Goal: Information Seeking & Learning: Learn about a topic

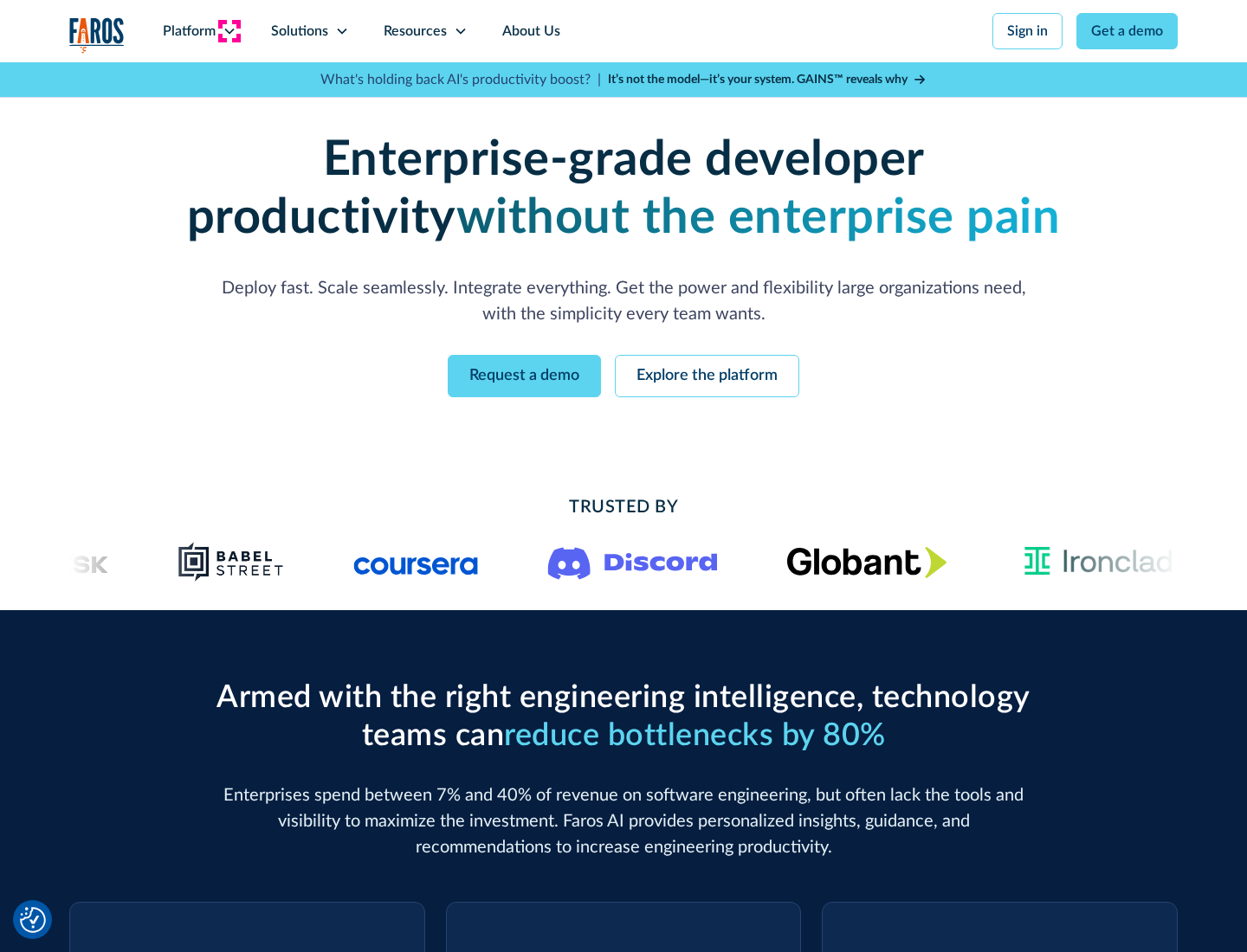
click at [228, 31] on icon at bounding box center [229, 31] width 14 height 14
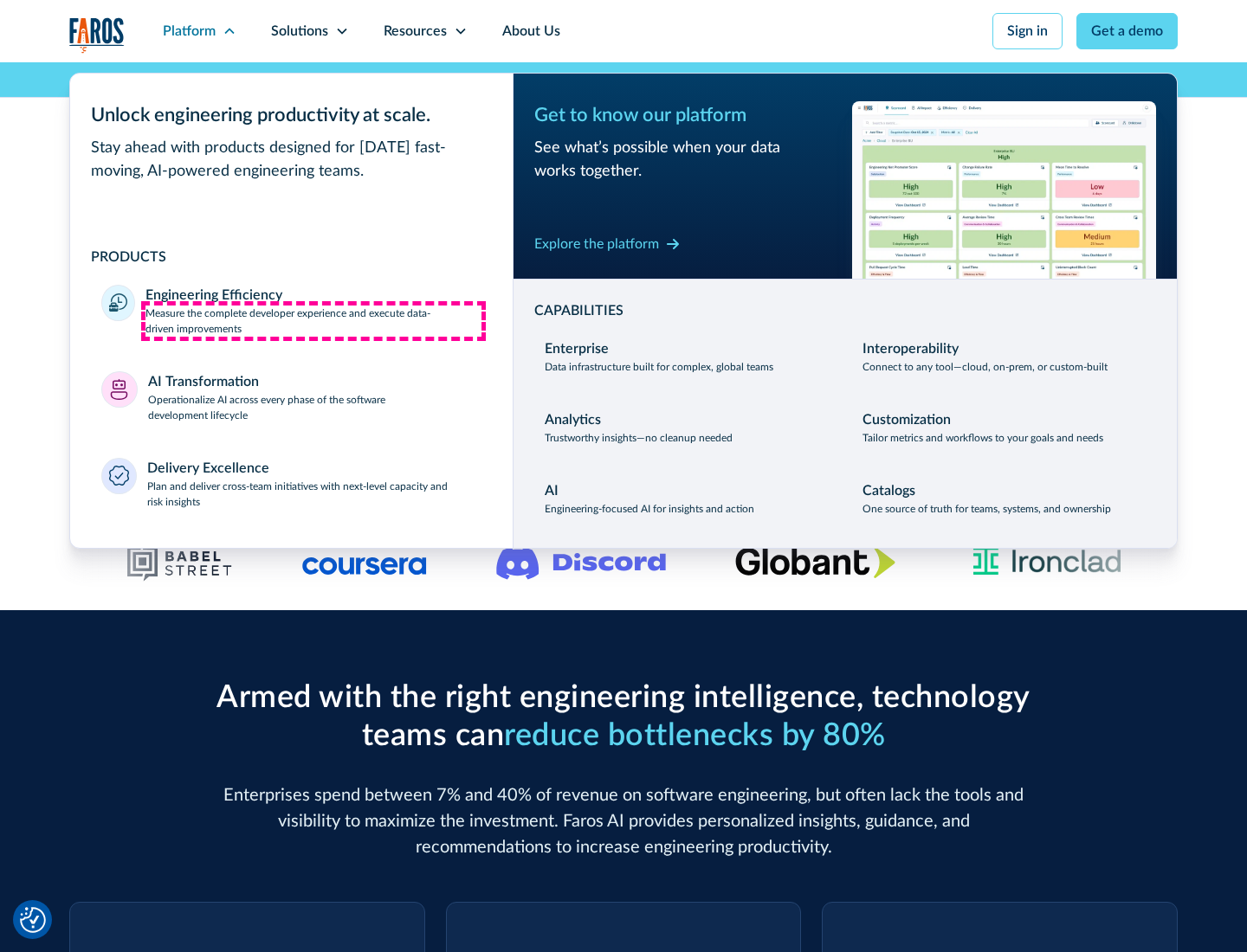
click at [313, 320] on p "Measure the complete developer experience and execute data-driven improvements" at bounding box center [313, 321] width 336 height 31
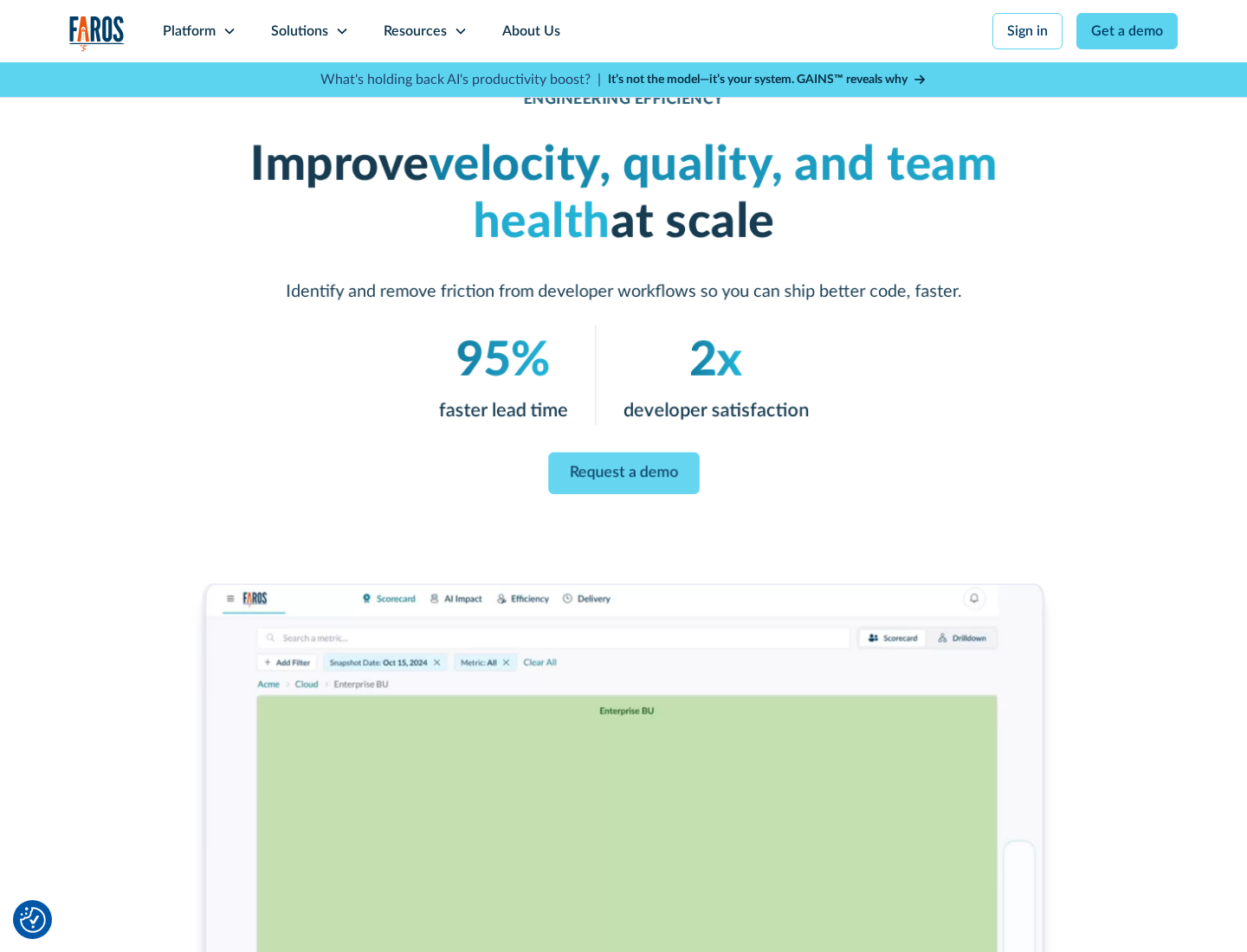
click at [624, 473] on link "Request a demo" at bounding box center [624, 473] width 152 height 42
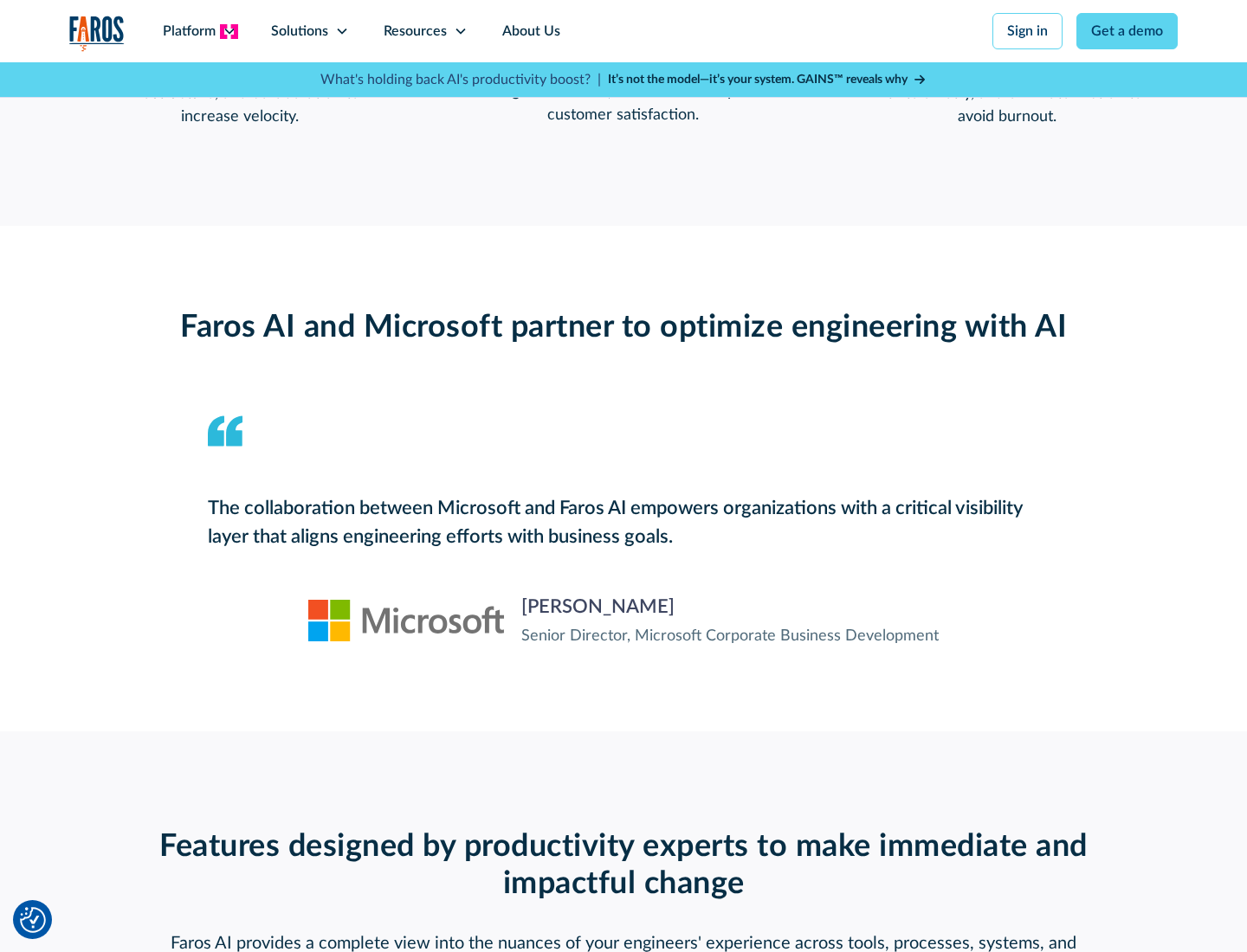
click at [228, 31] on icon at bounding box center [229, 31] width 14 height 14
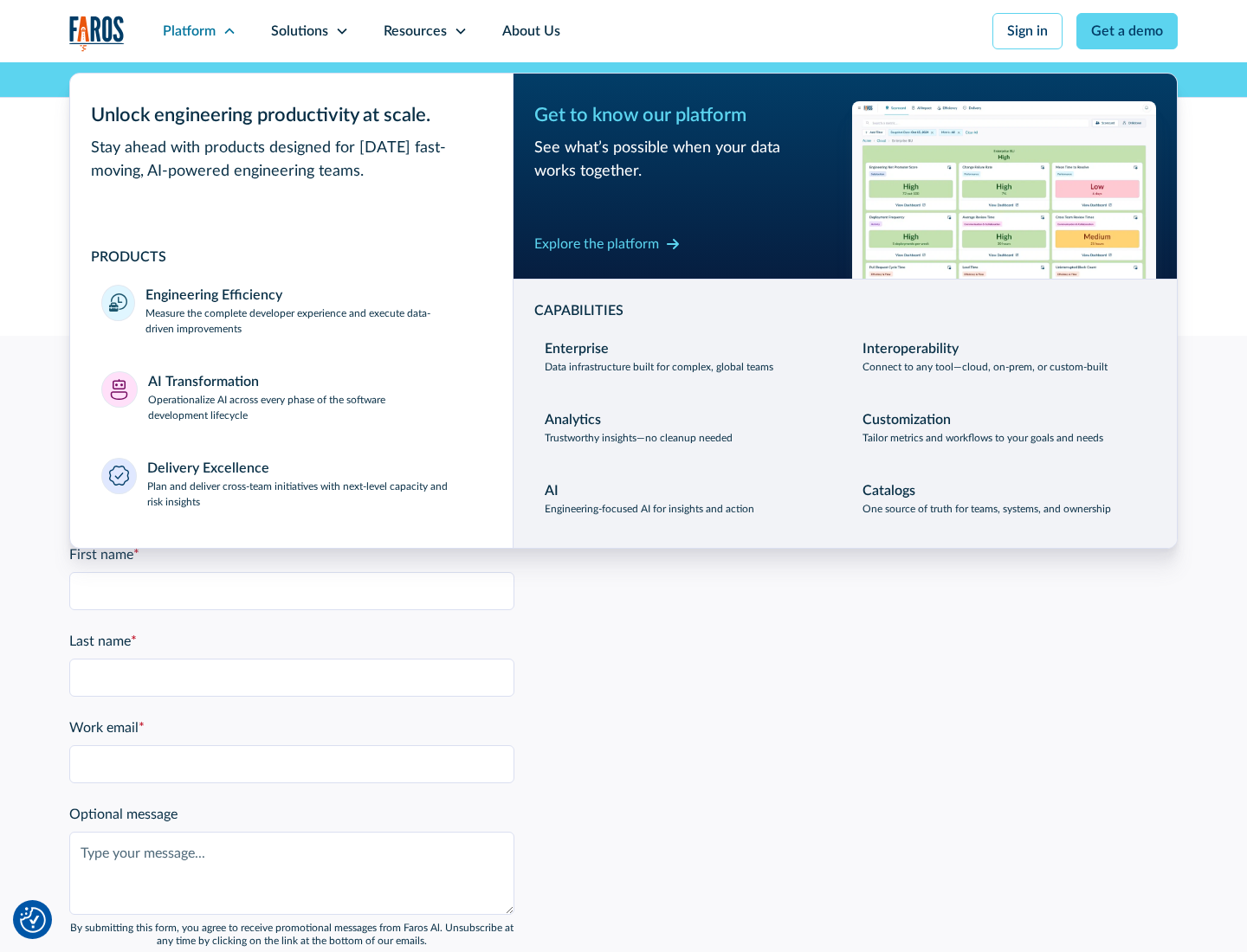
scroll to position [3797, 0]
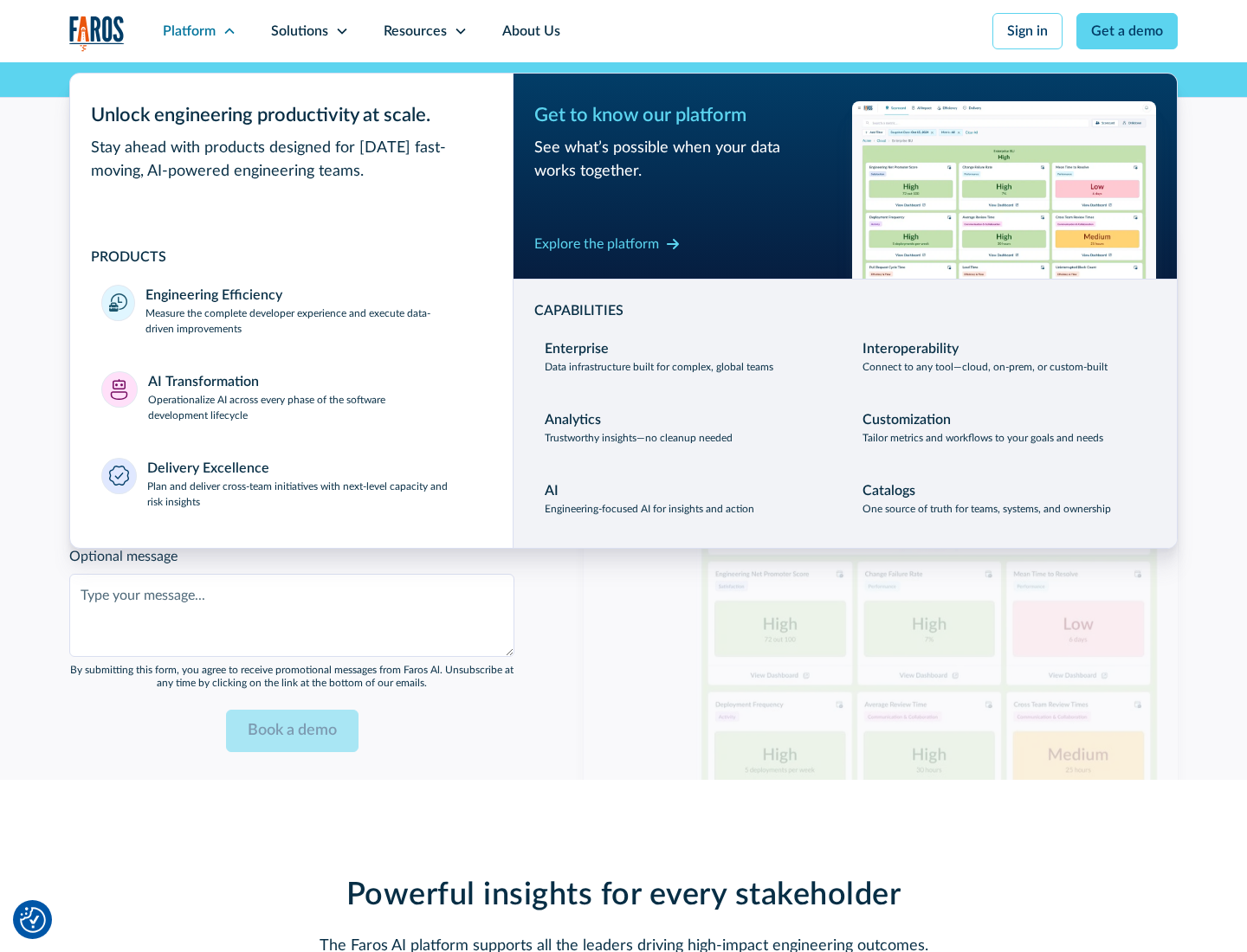
click at [314, 397] on p "Operationalize AI across every phase of the software development lifecycle" at bounding box center [315, 408] width 334 height 31
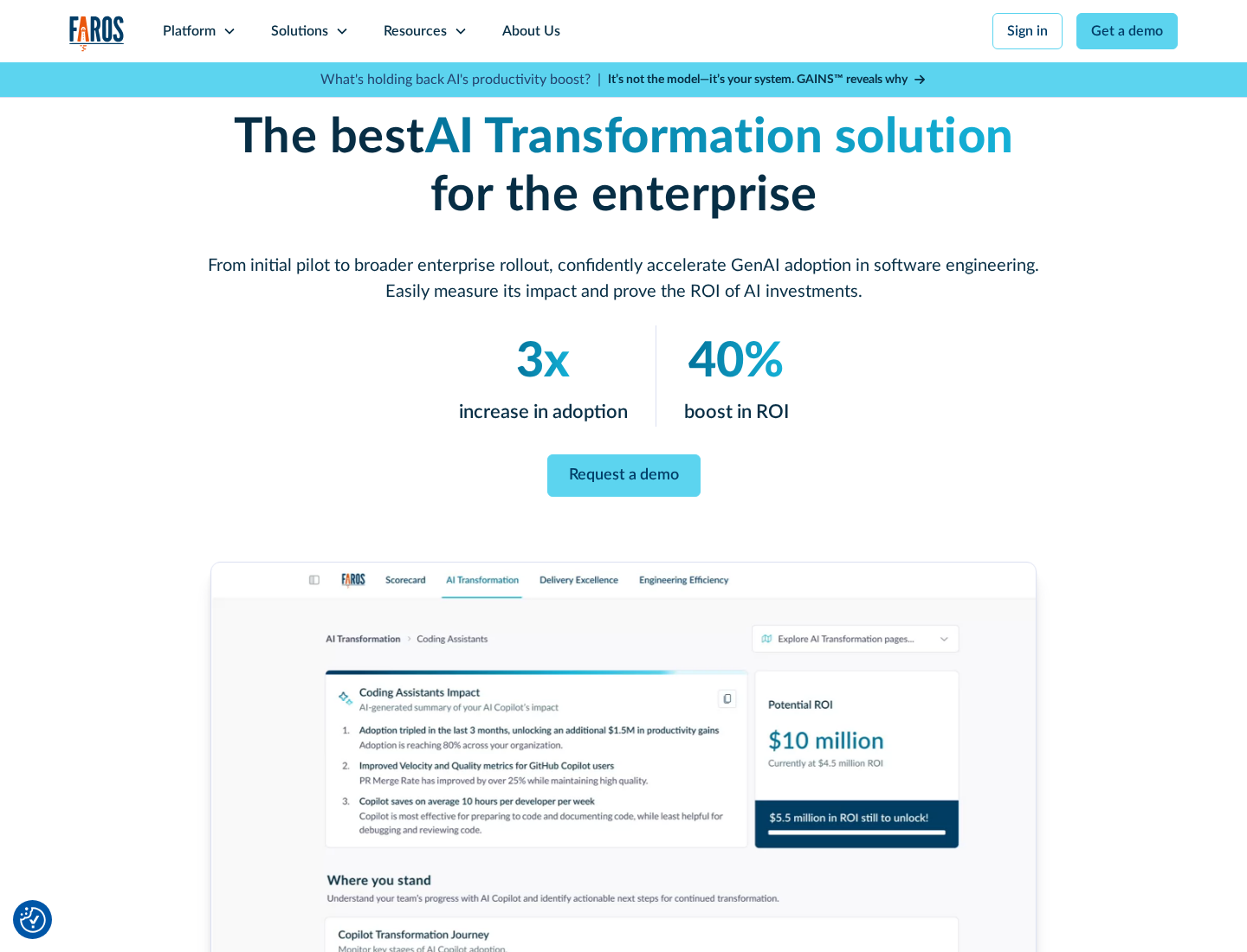
click at [624, 470] on link "Request a demo" at bounding box center [624, 475] width 153 height 43
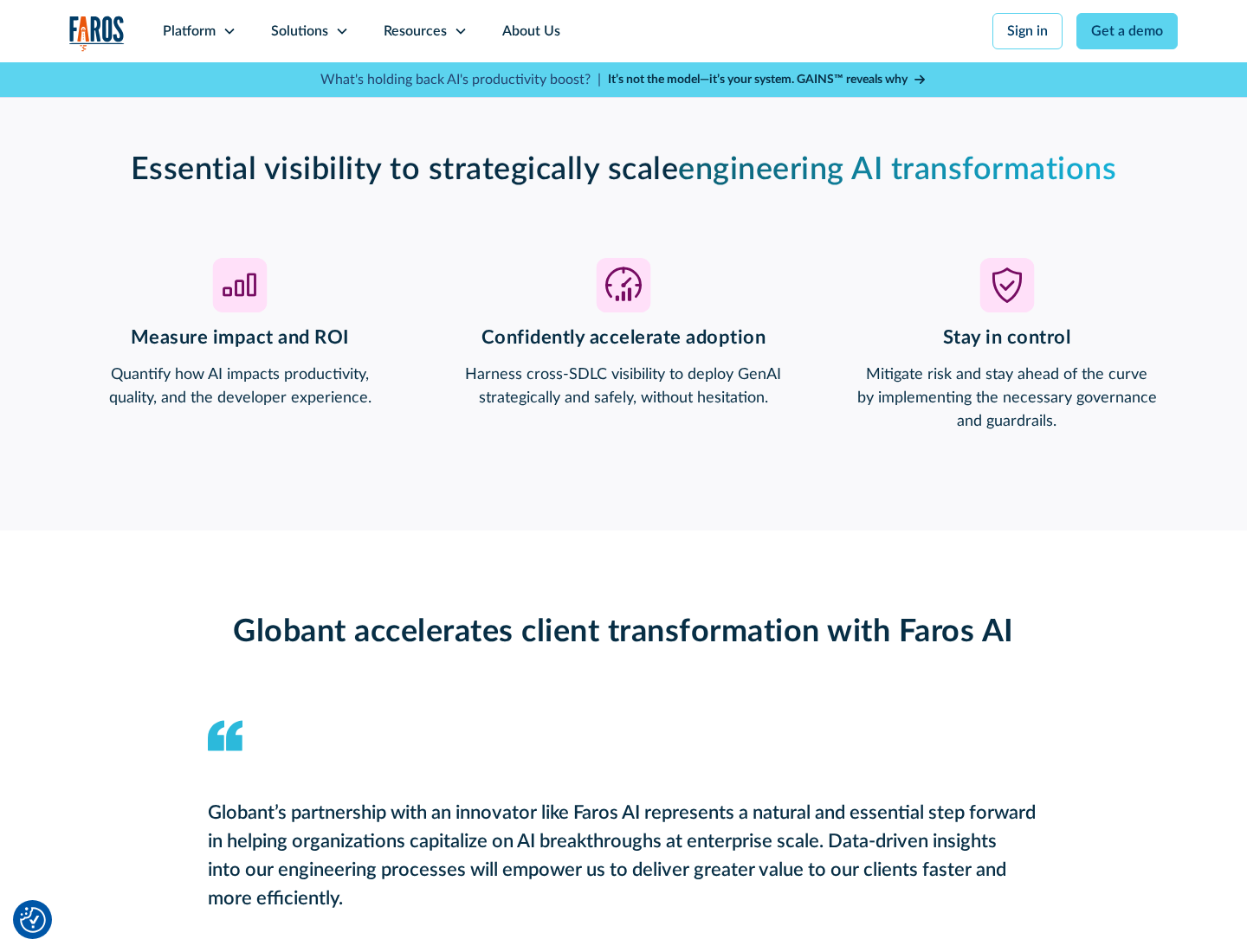
click at [199, 31] on div "Platform" at bounding box center [189, 31] width 53 height 21
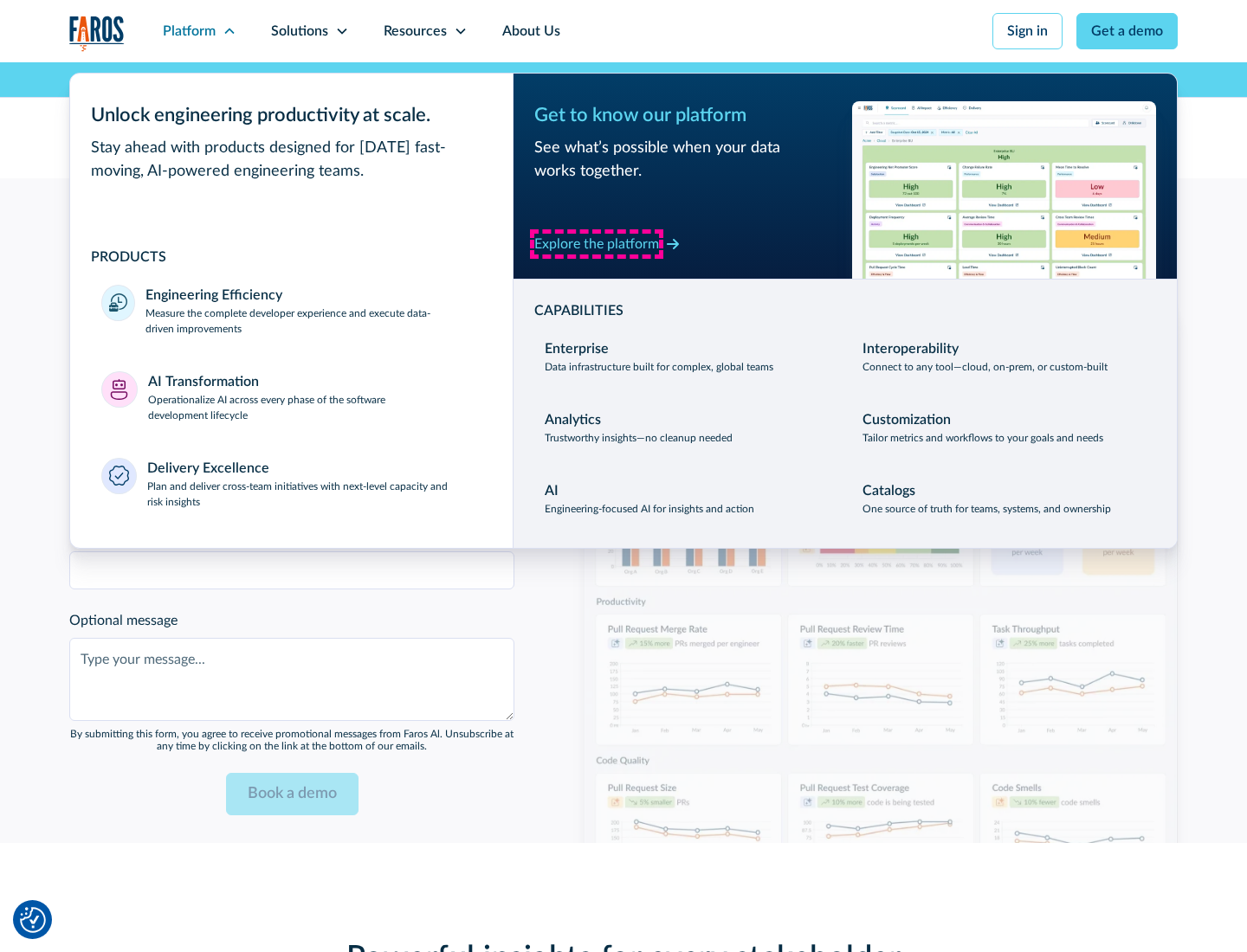
scroll to position [4203, 0]
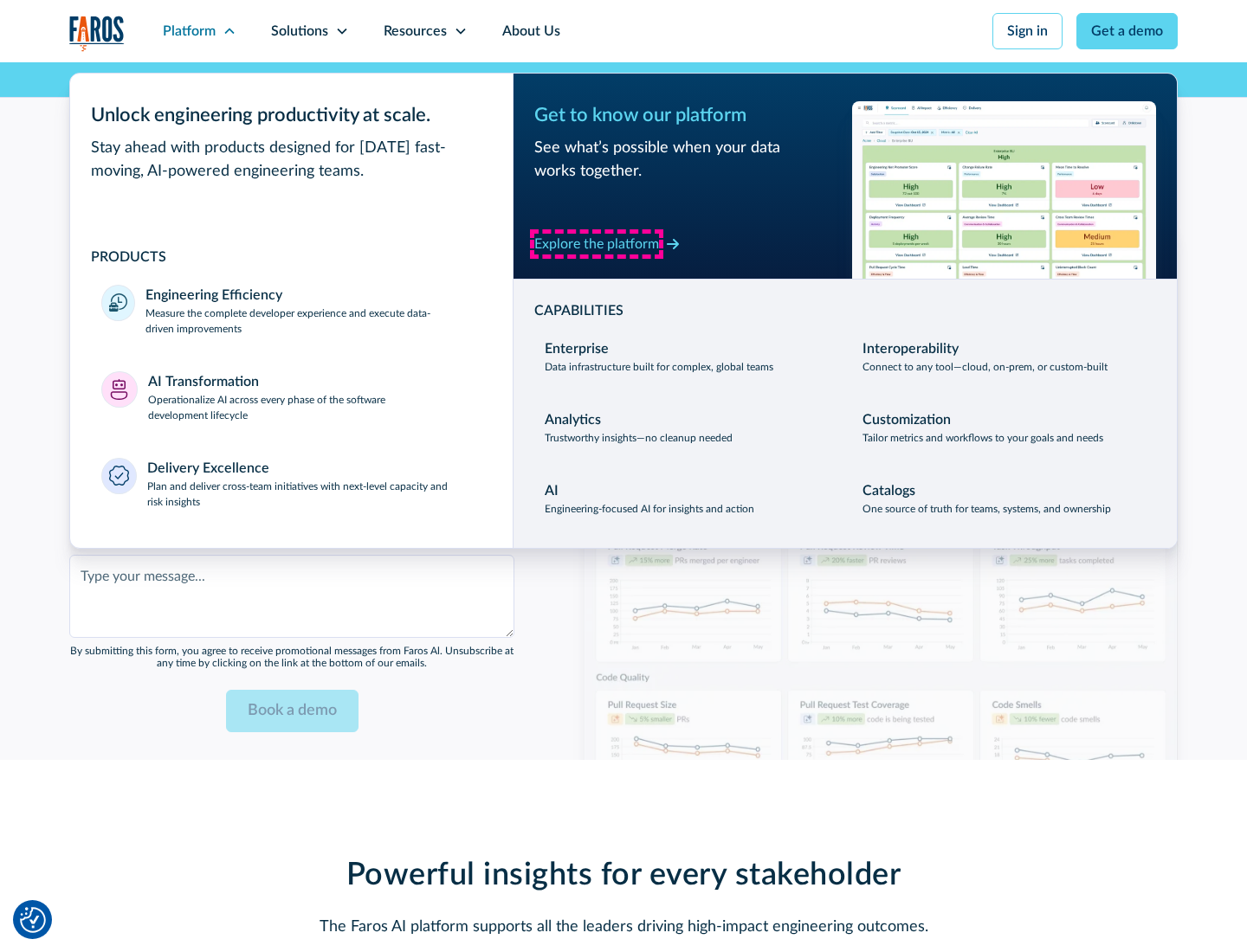
click at [596, 243] on div "Explore the platform" at bounding box center [596, 244] width 125 height 21
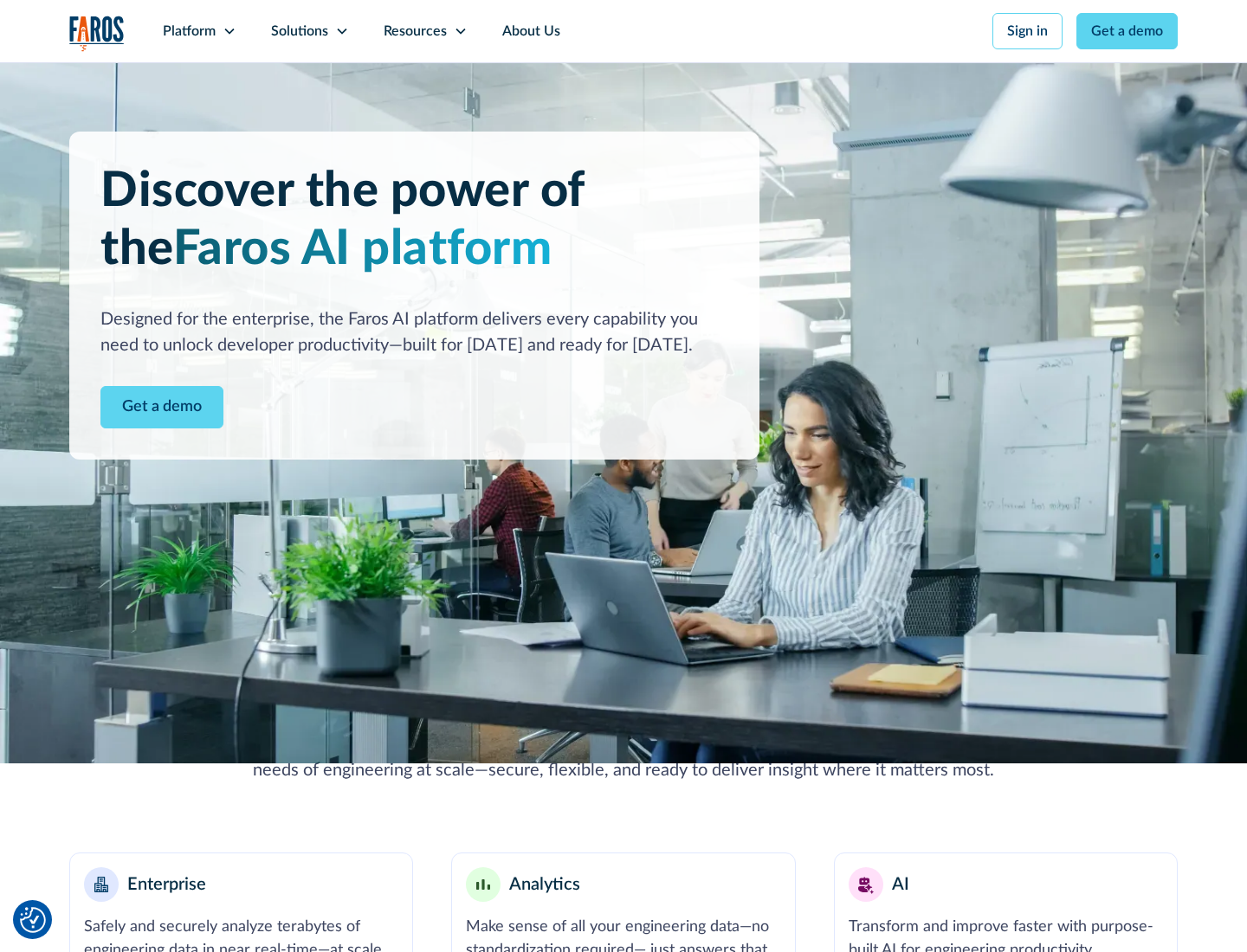
click at [162, 407] on link "Get a demo" at bounding box center [161, 407] width 123 height 43
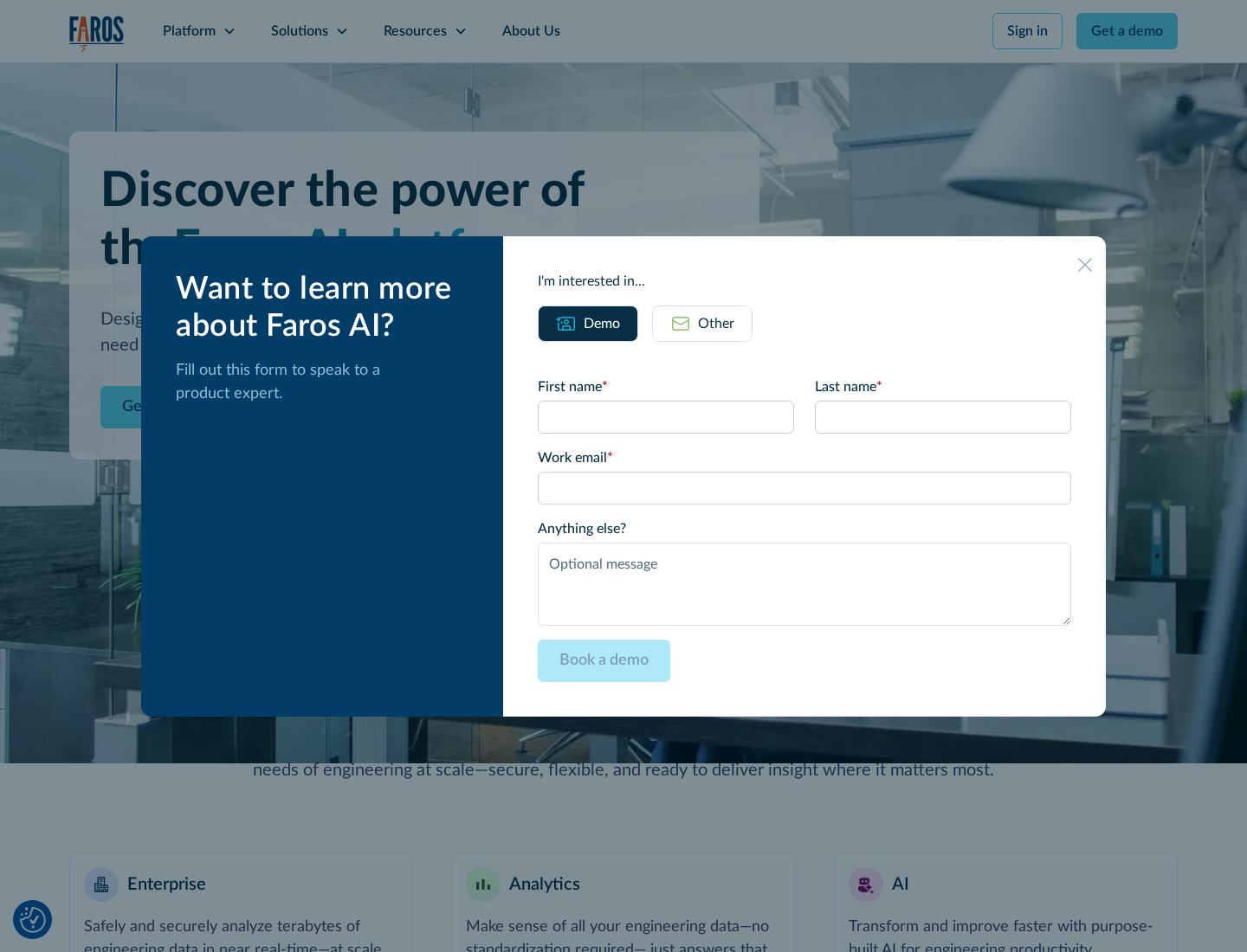
click at [716, 323] on div "Other" at bounding box center [716, 323] width 37 height 21
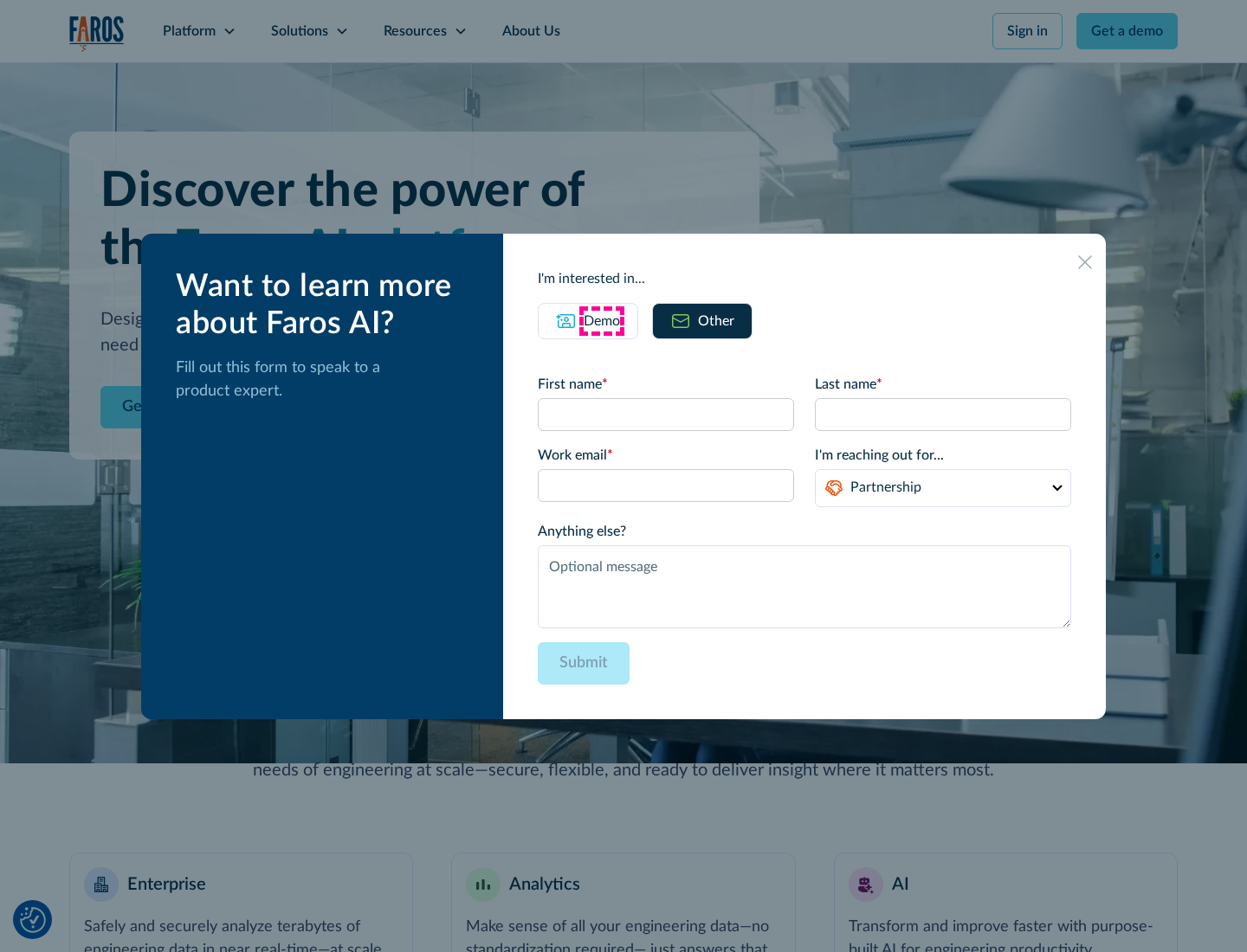
click at [602, 320] on div "Demo" at bounding box center [602, 321] width 37 height 21
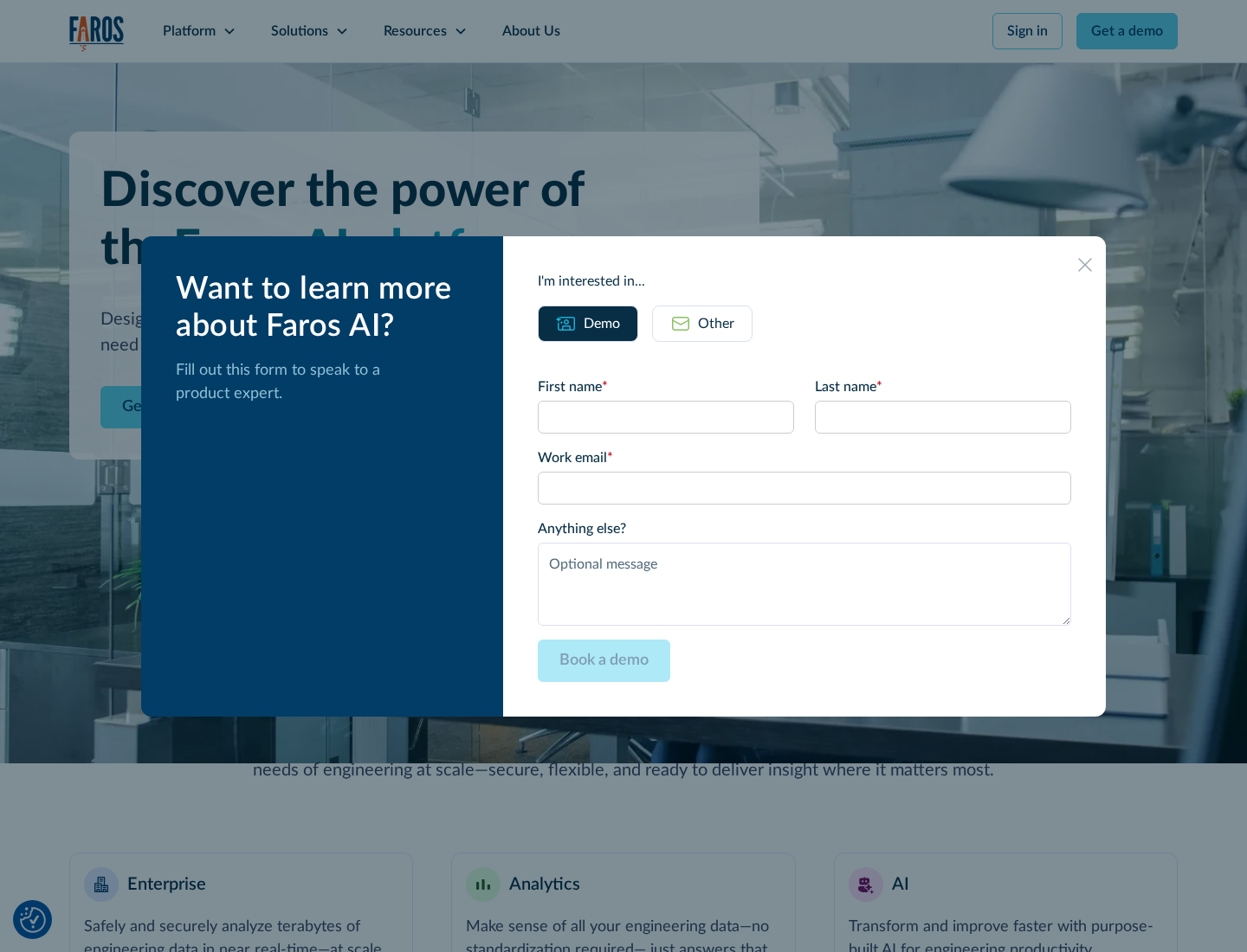
click at [1085, 264] on icon at bounding box center [1085, 265] width 14 height 14
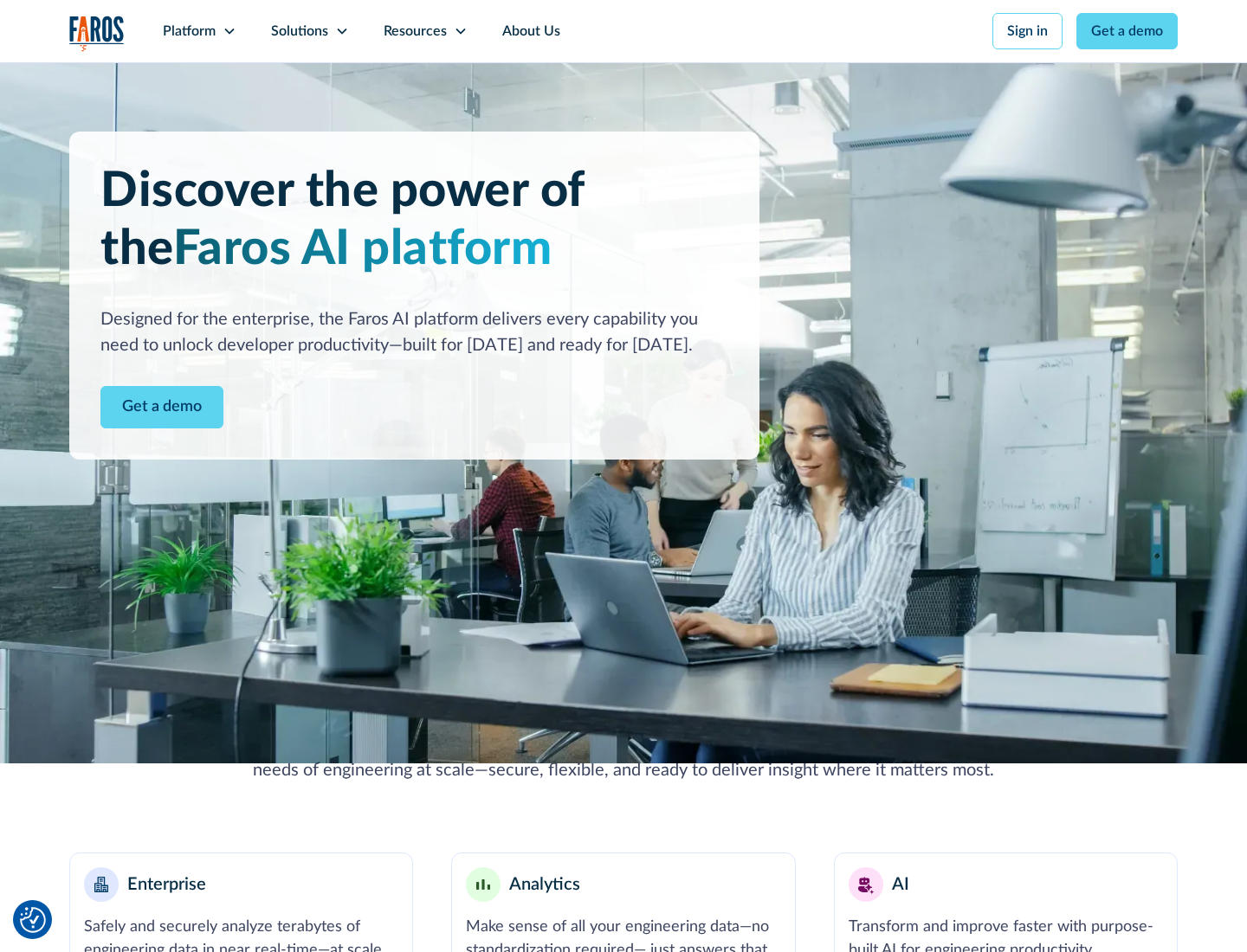
click at [228, 31] on icon at bounding box center [229, 31] width 14 height 14
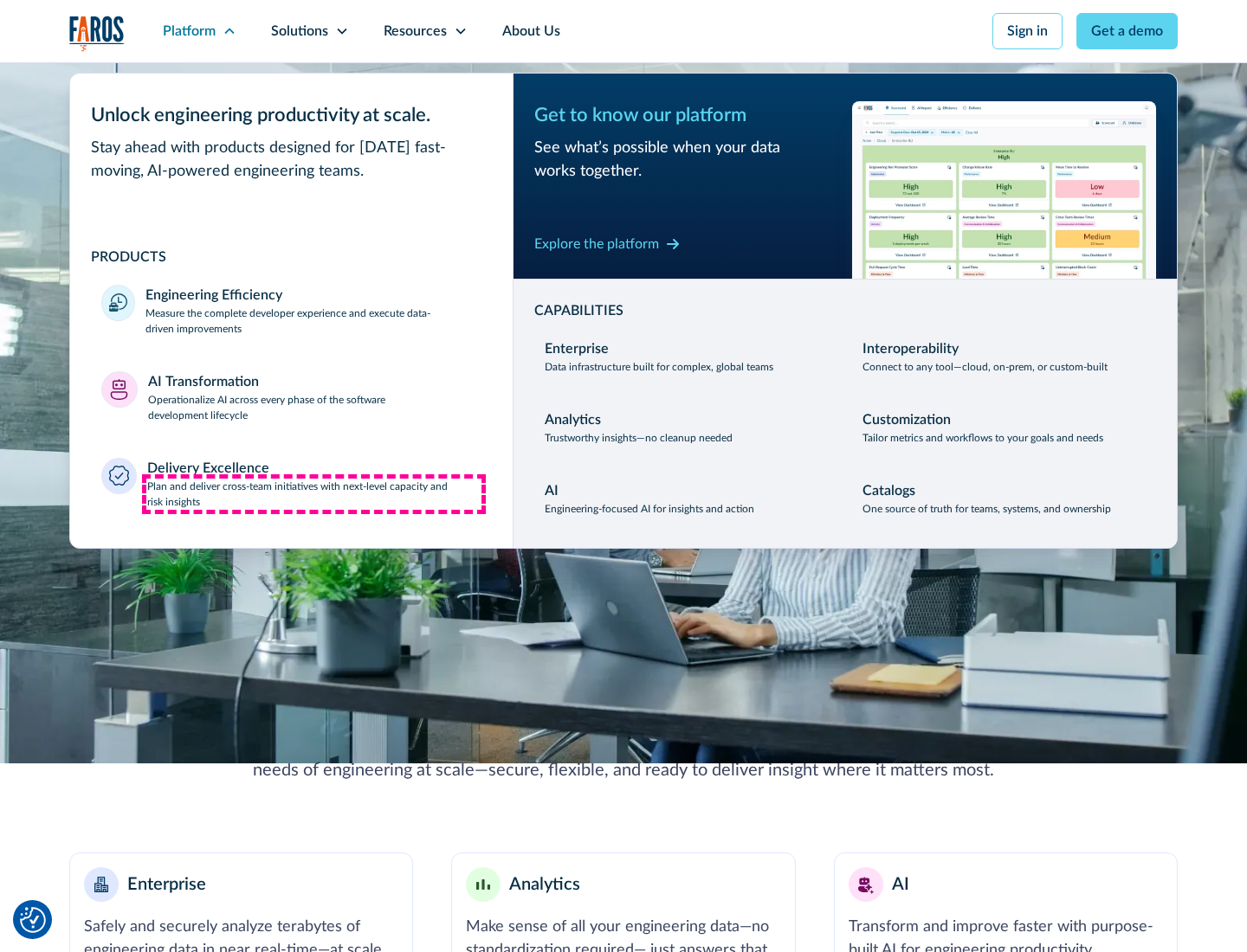
click at [313, 493] on p "Plan and deliver cross-team initiatives with next-level capacity and risk insig…" at bounding box center [315, 494] width 335 height 31
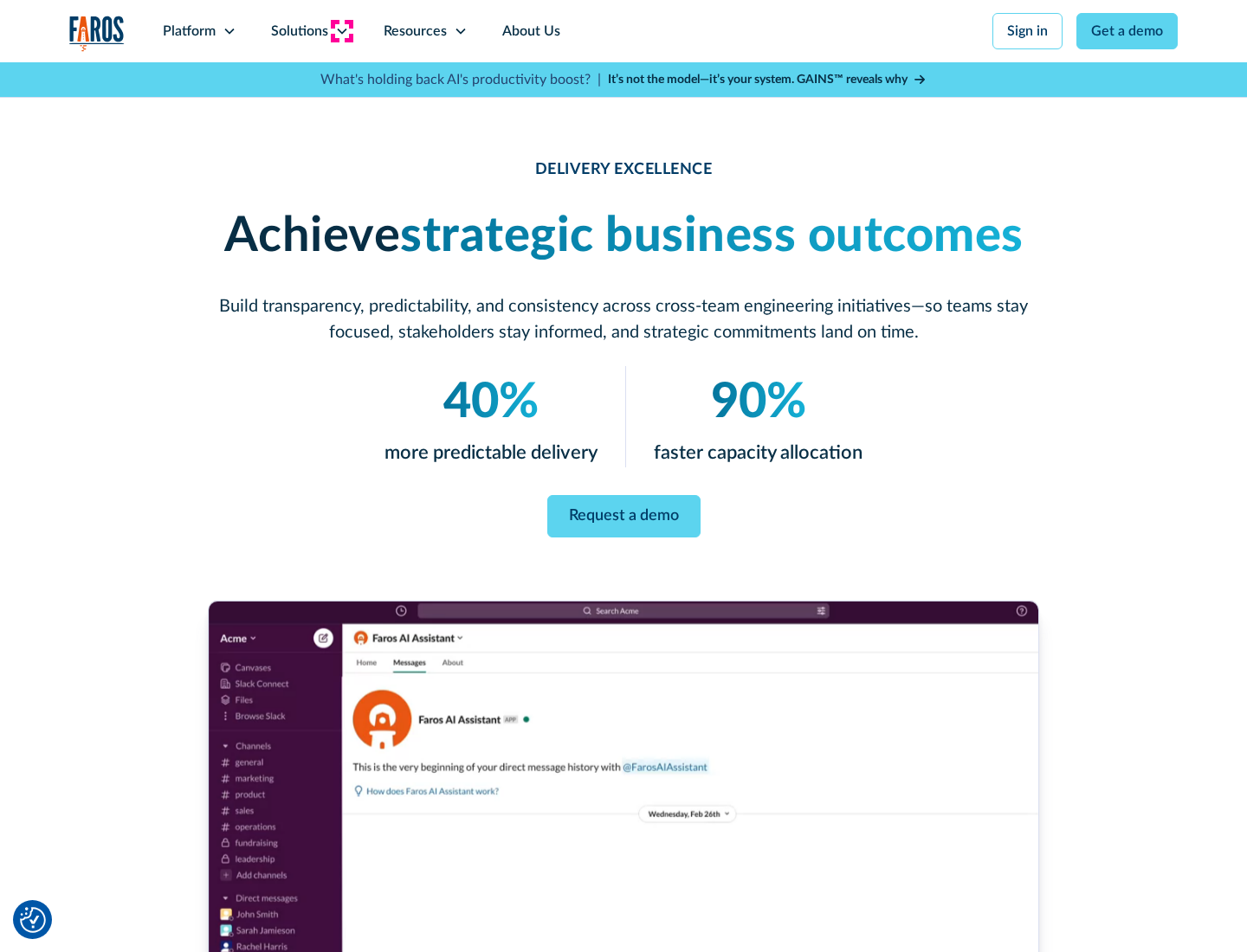
click at [341, 31] on icon at bounding box center [342, 31] width 14 height 14
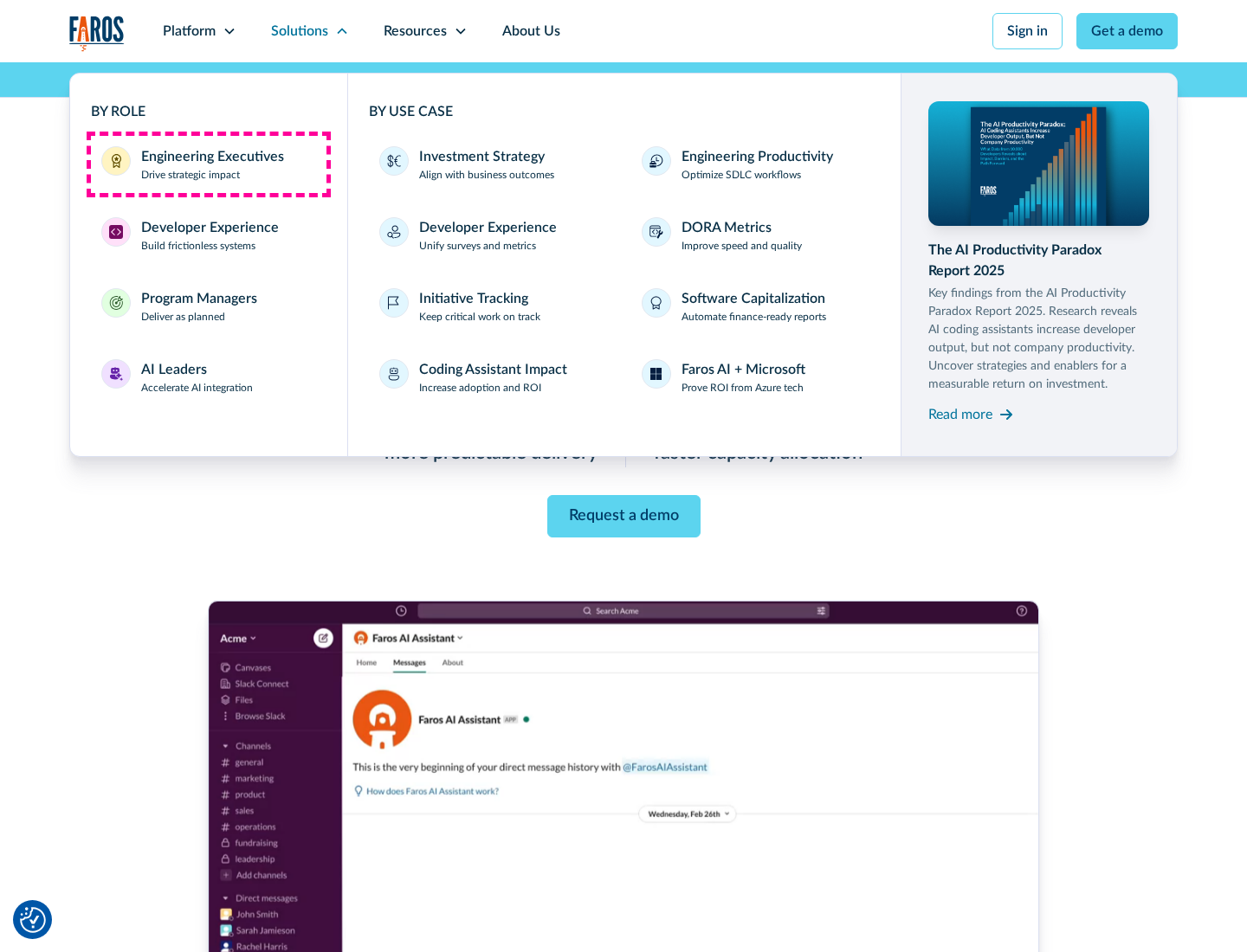
click at [208, 165] on div "Engineering Executives" at bounding box center [213, 157] width 143 height 21
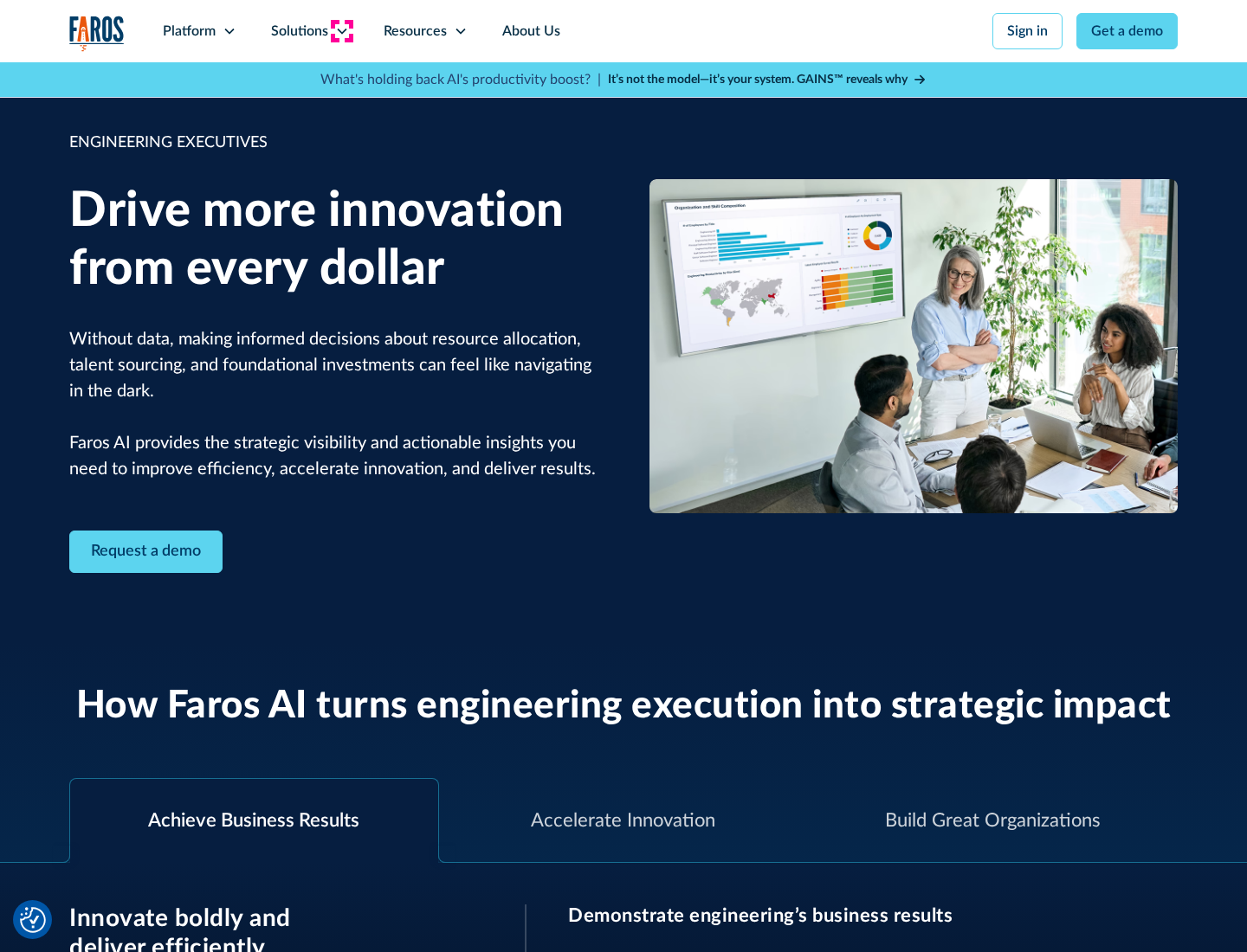
click at [341, 31] on icon at bounding box center [342, 31] width 14 height 14
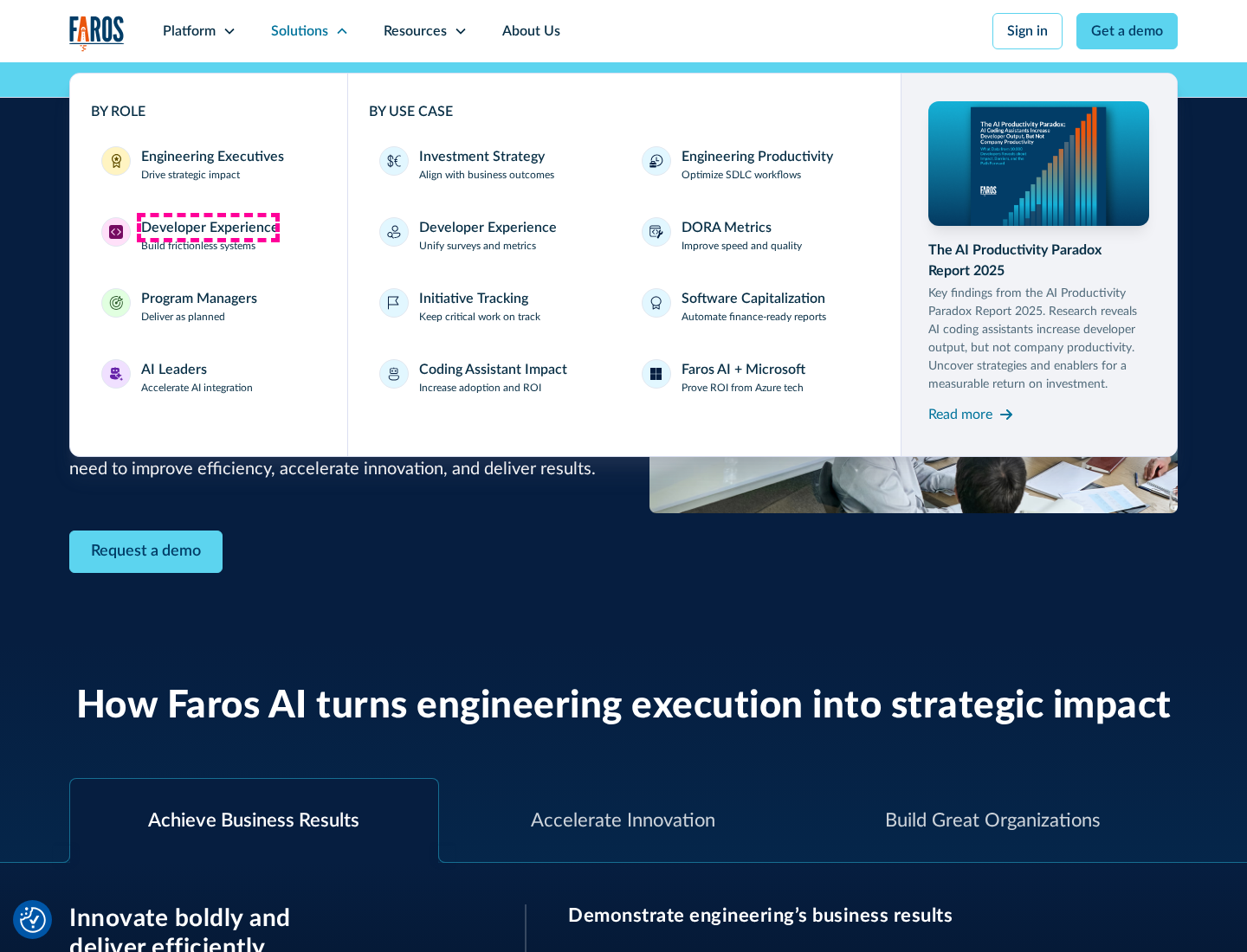
click at [208, 228] on div "Developer Experience" at bounding box center [210, 228] width 138 height 21
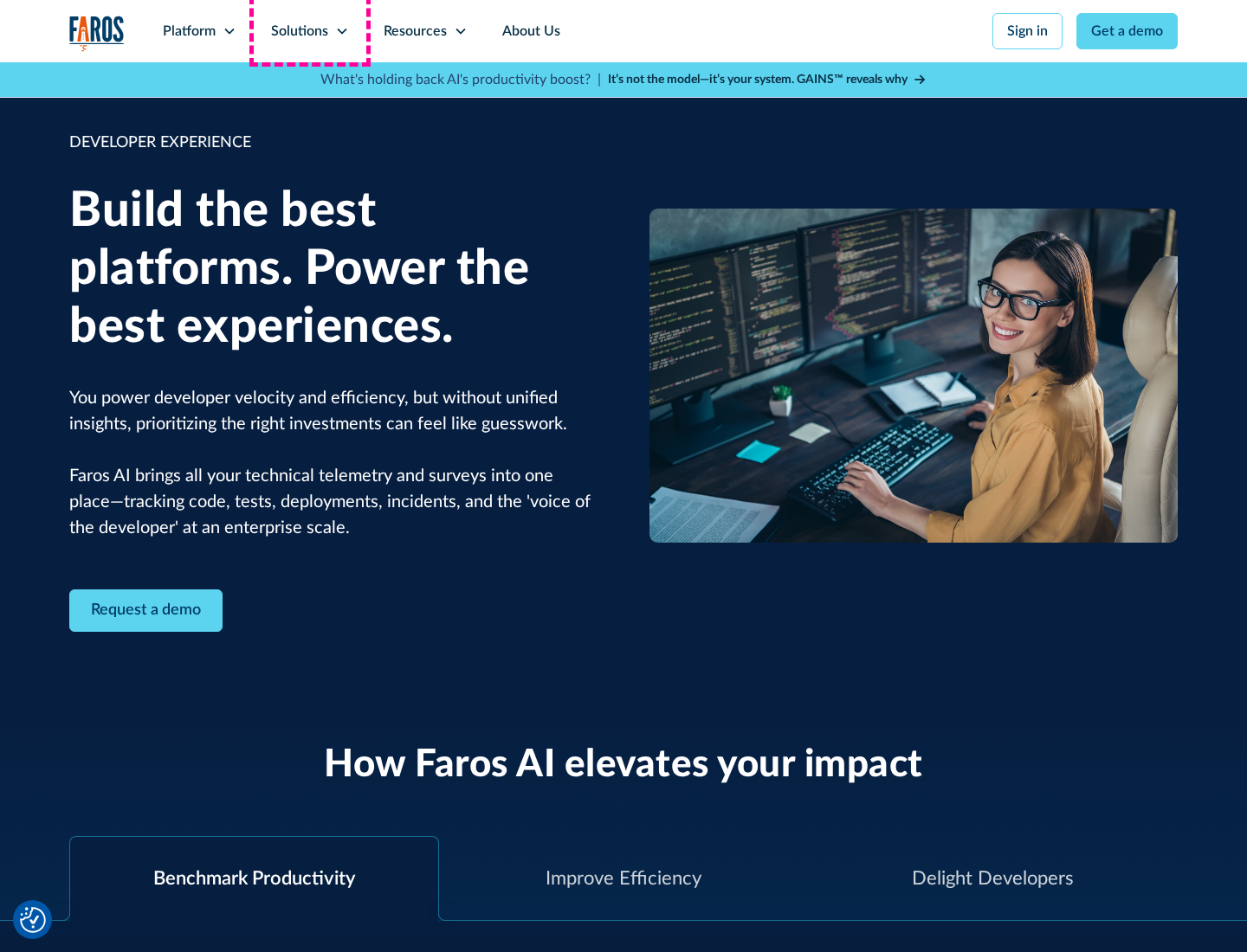
click at [309, 31] on div "Solutions" at bounding box center [300, 31] width 58 height 21
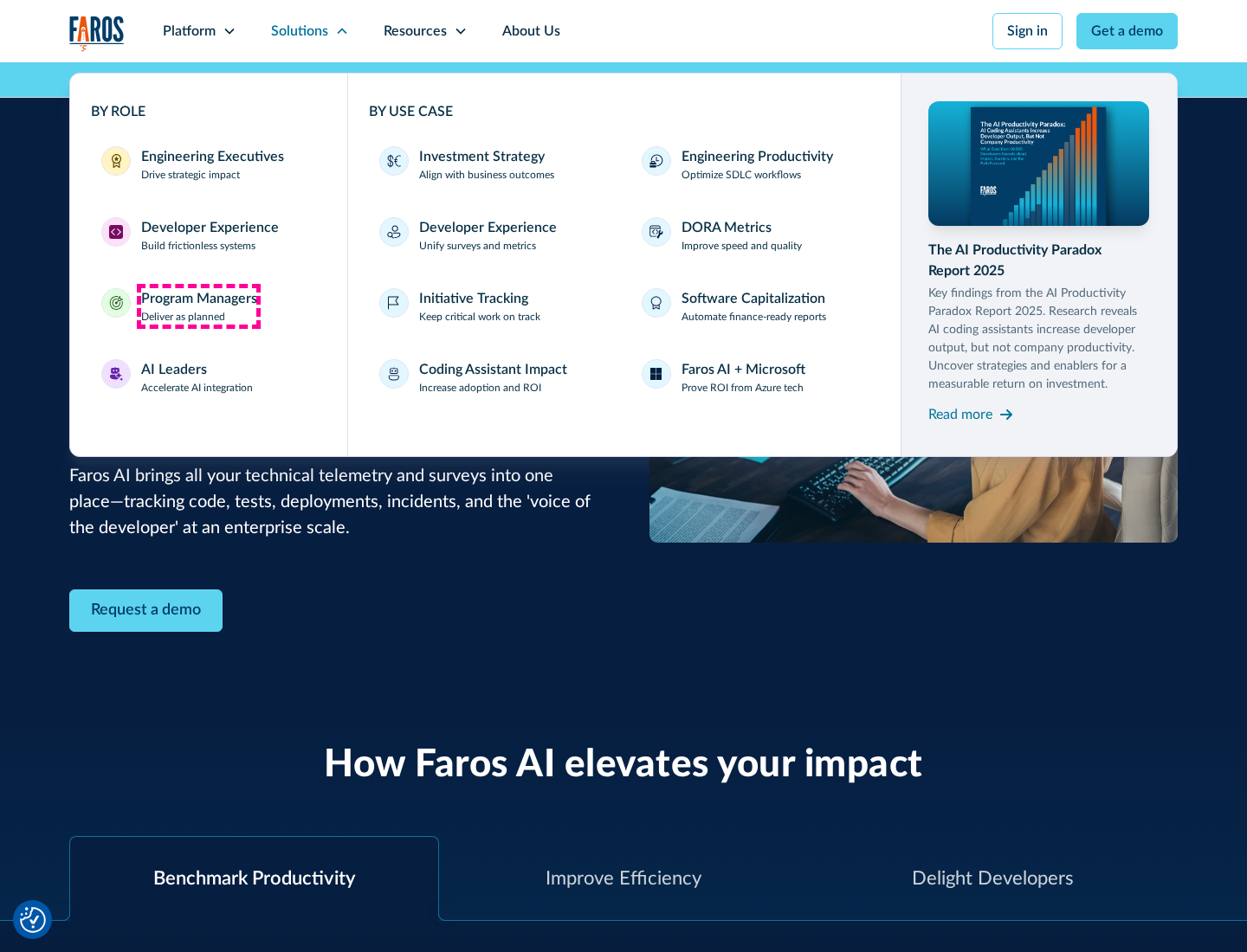
click at [198, 306] on div "Program Managers" at bounding box center [199, 299] width 116 height 21
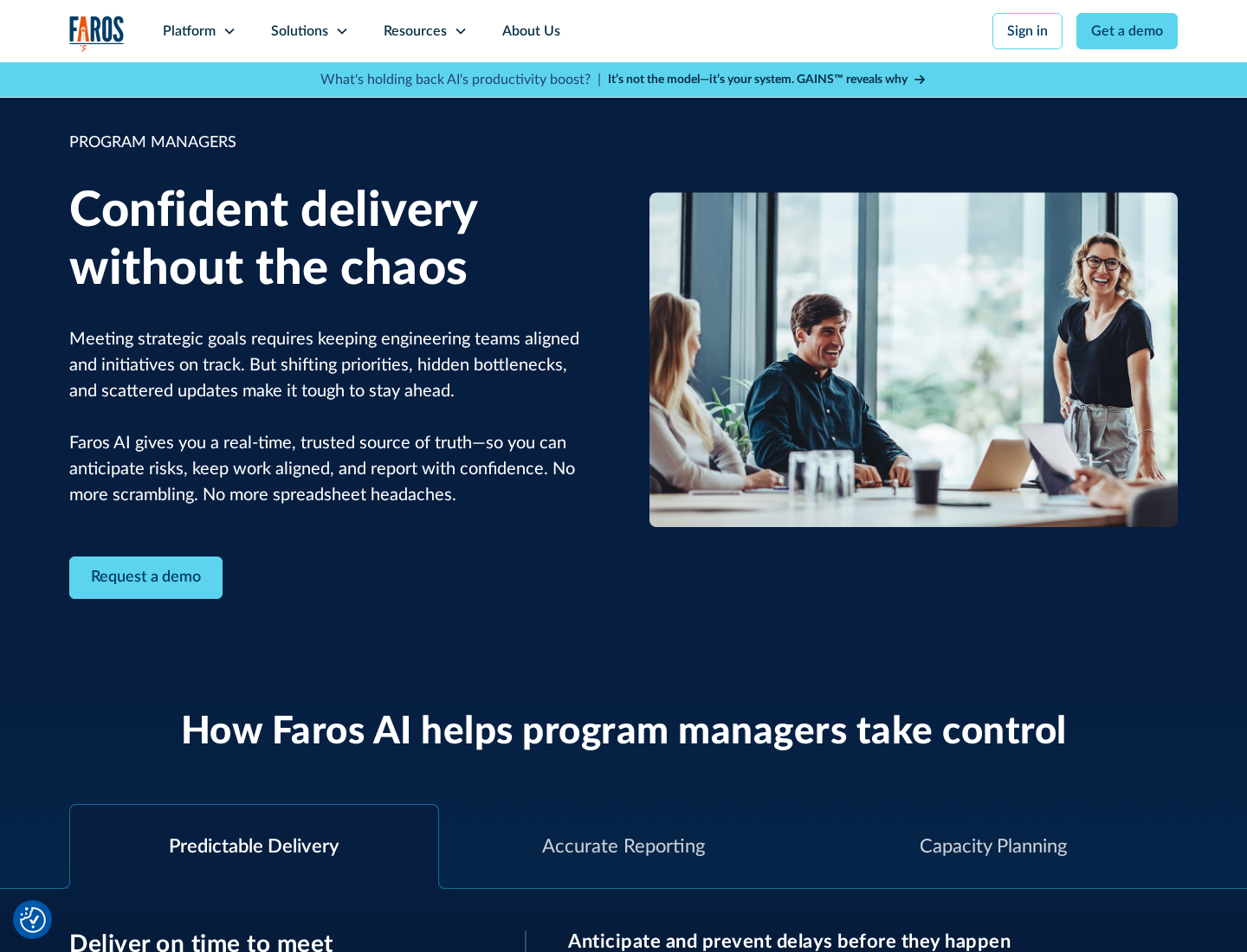
click at [341, 31] on icon at bounding box center [342, 31] width 14 height 14
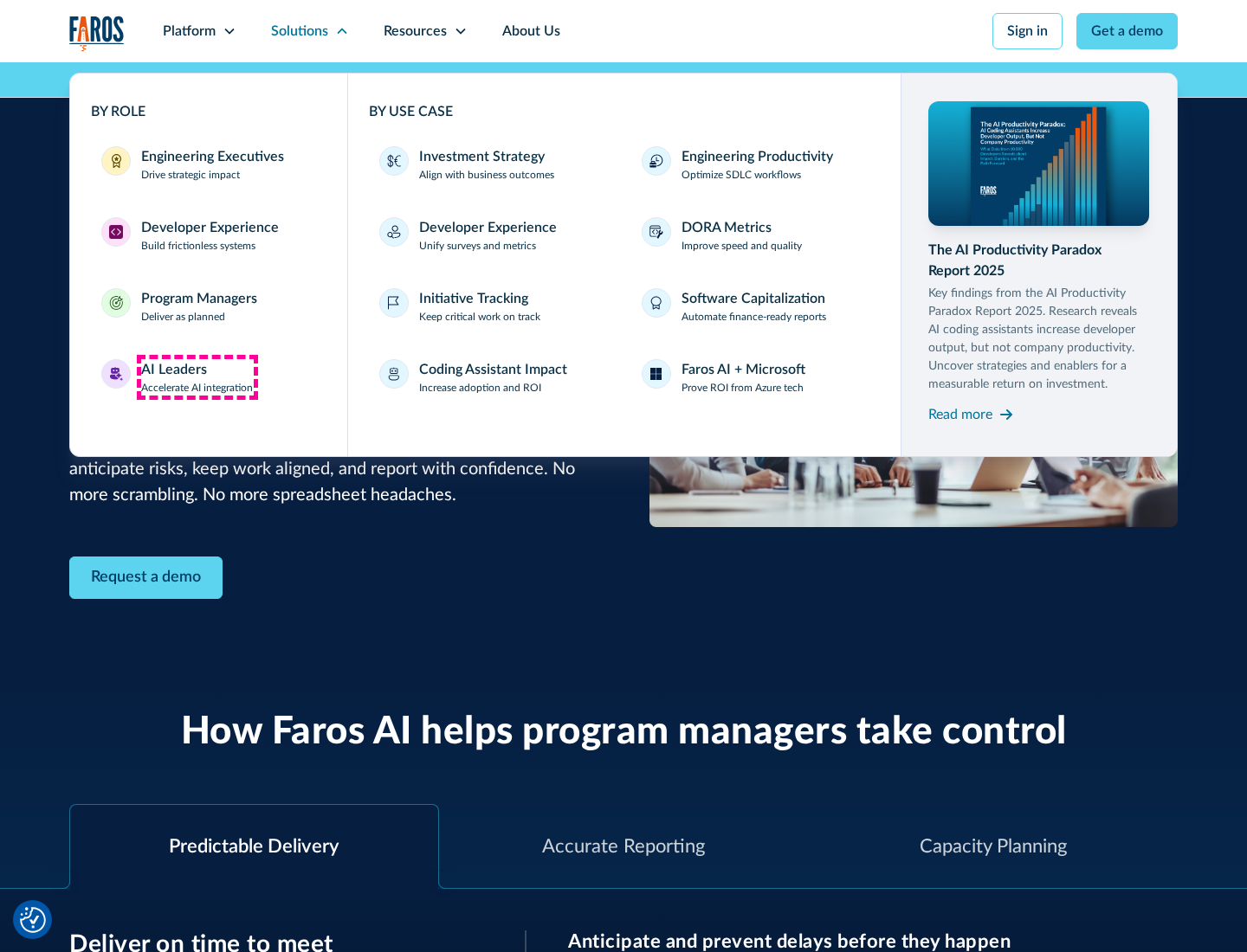
click at [197, 377] on div "AI Leaders" at bounding box center [174, 370] width 65 height 21
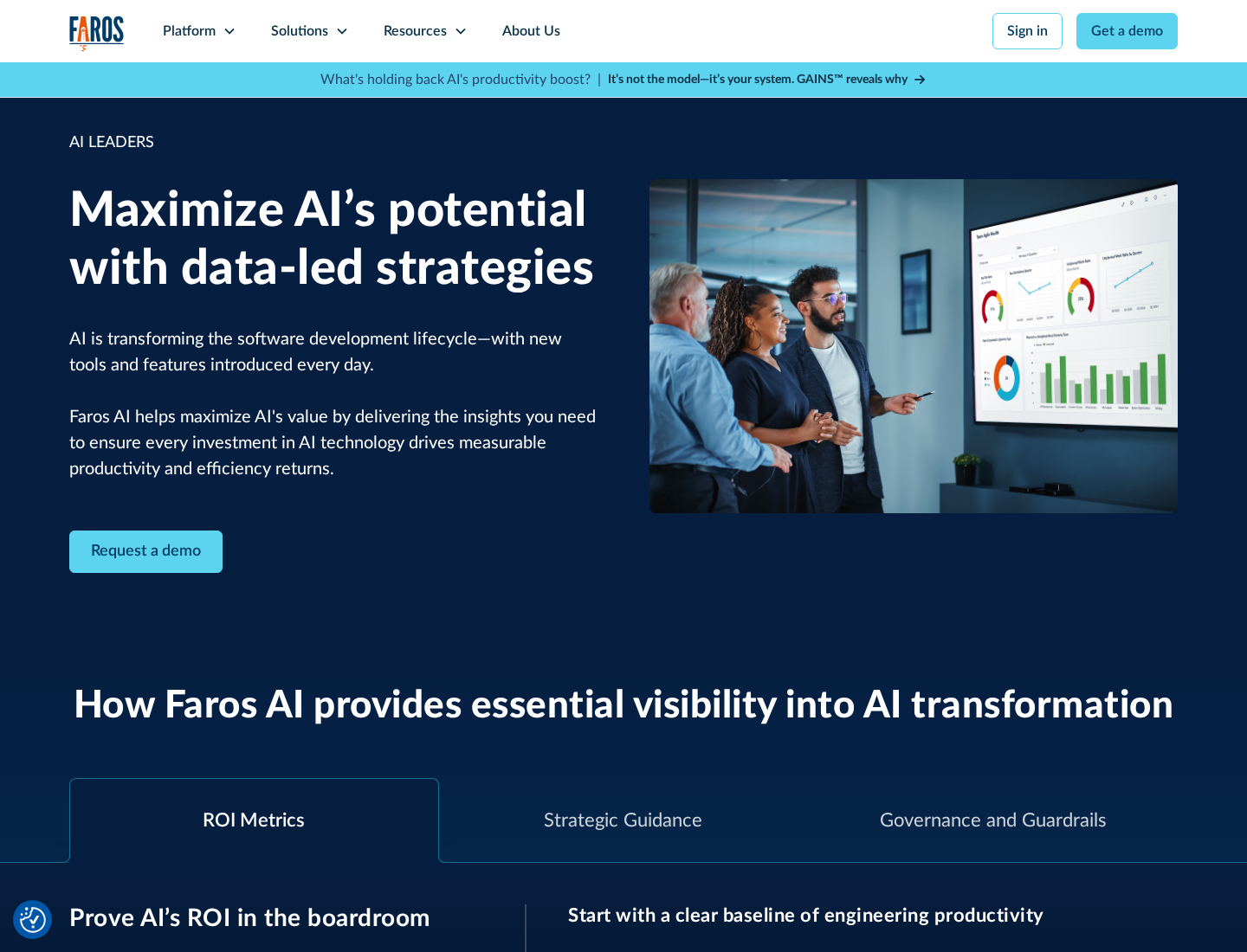
click at [341, 31] on icon at bounding box center [342, 31] width 14 height 14
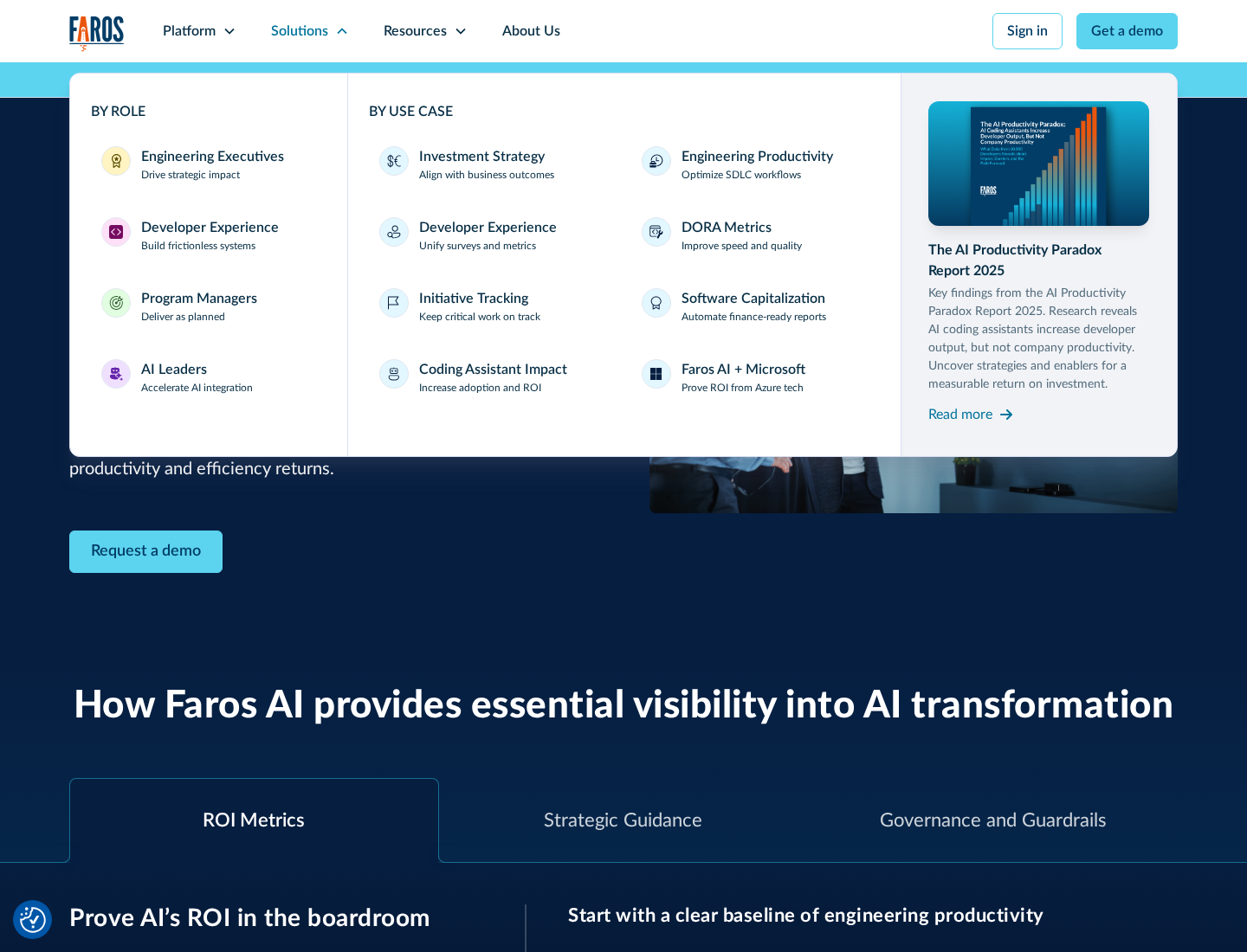
click at [480, 157] on div "Investment Strategy" at bounding box center [481, 157] width 126 height 21
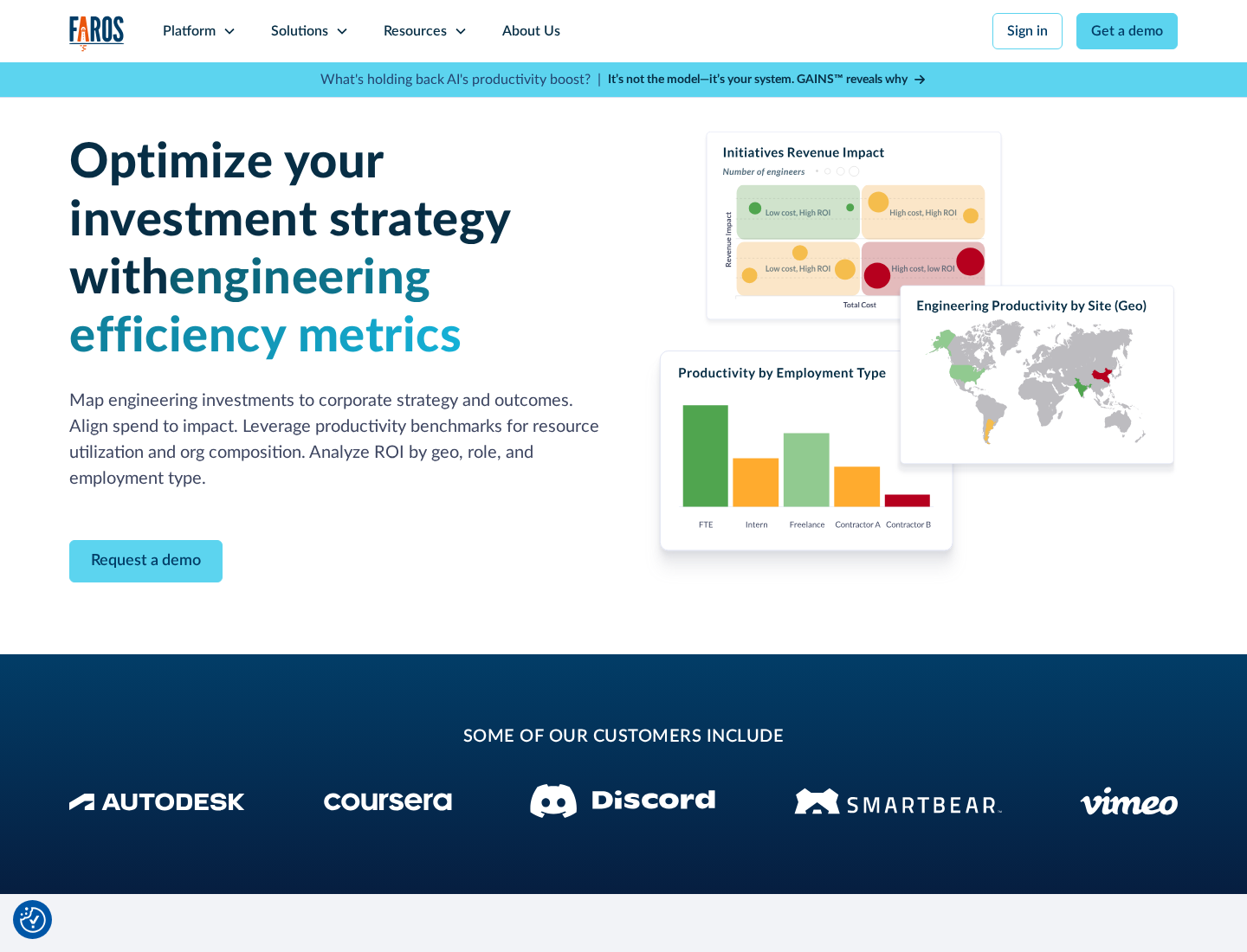
click at [341, 31] on icon at bounding box center [342, 31] width 14 height 14
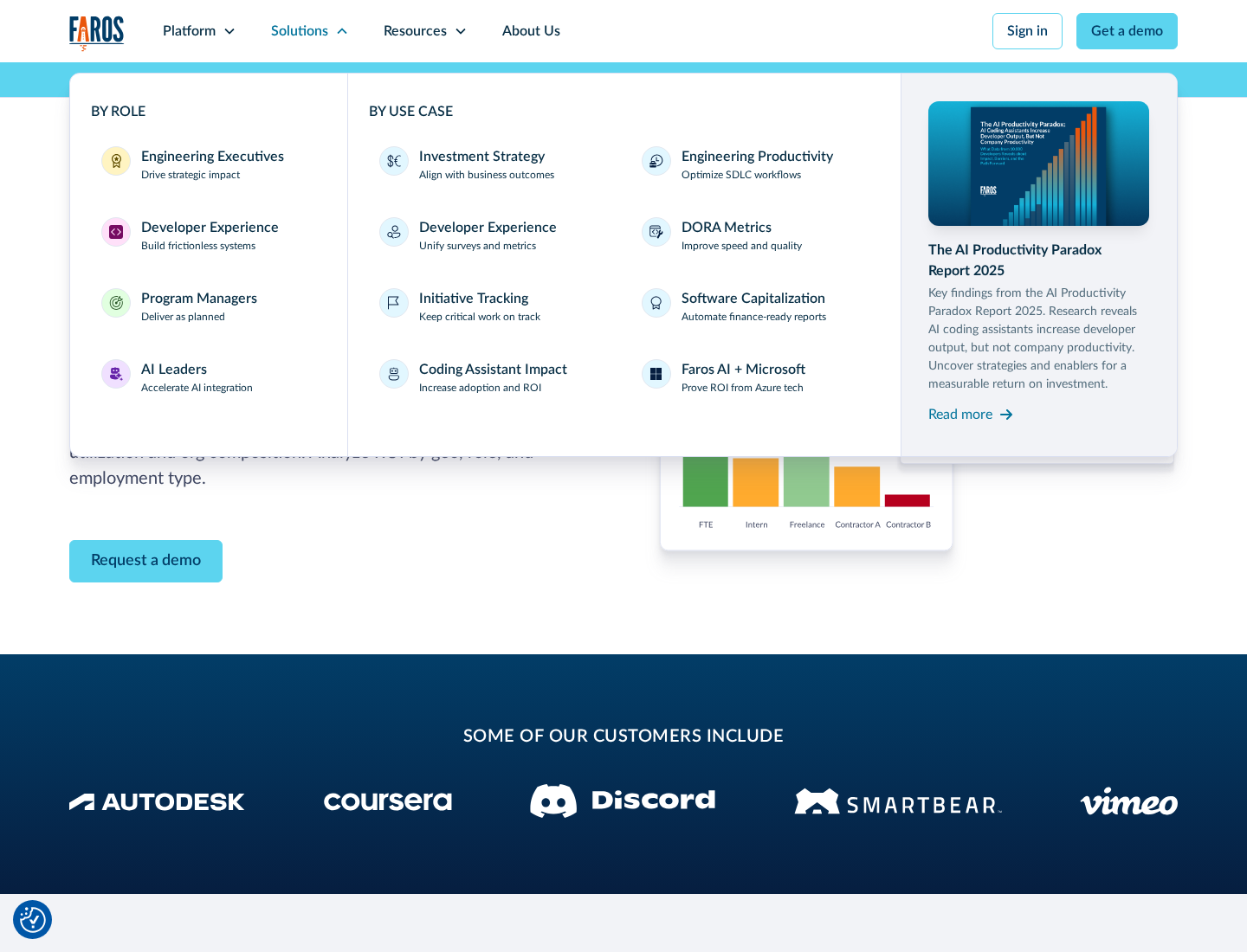
click at [742, 388] on p "Prove ROI from Azure tech" at bounding box center [742, 388] width 122 height 16
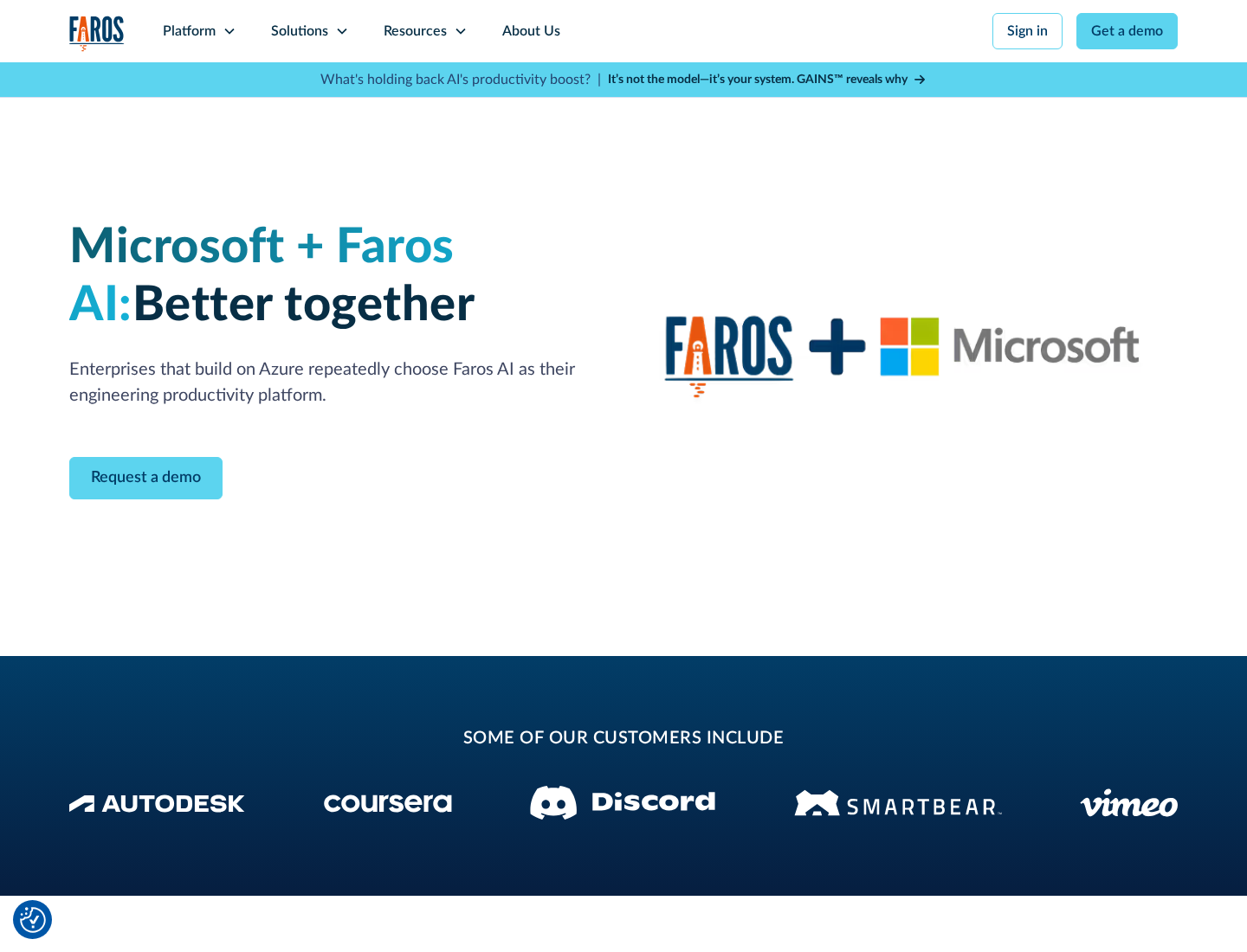
click at [341, 31] on icon at bounding box center [342, 31] width 14 height 14
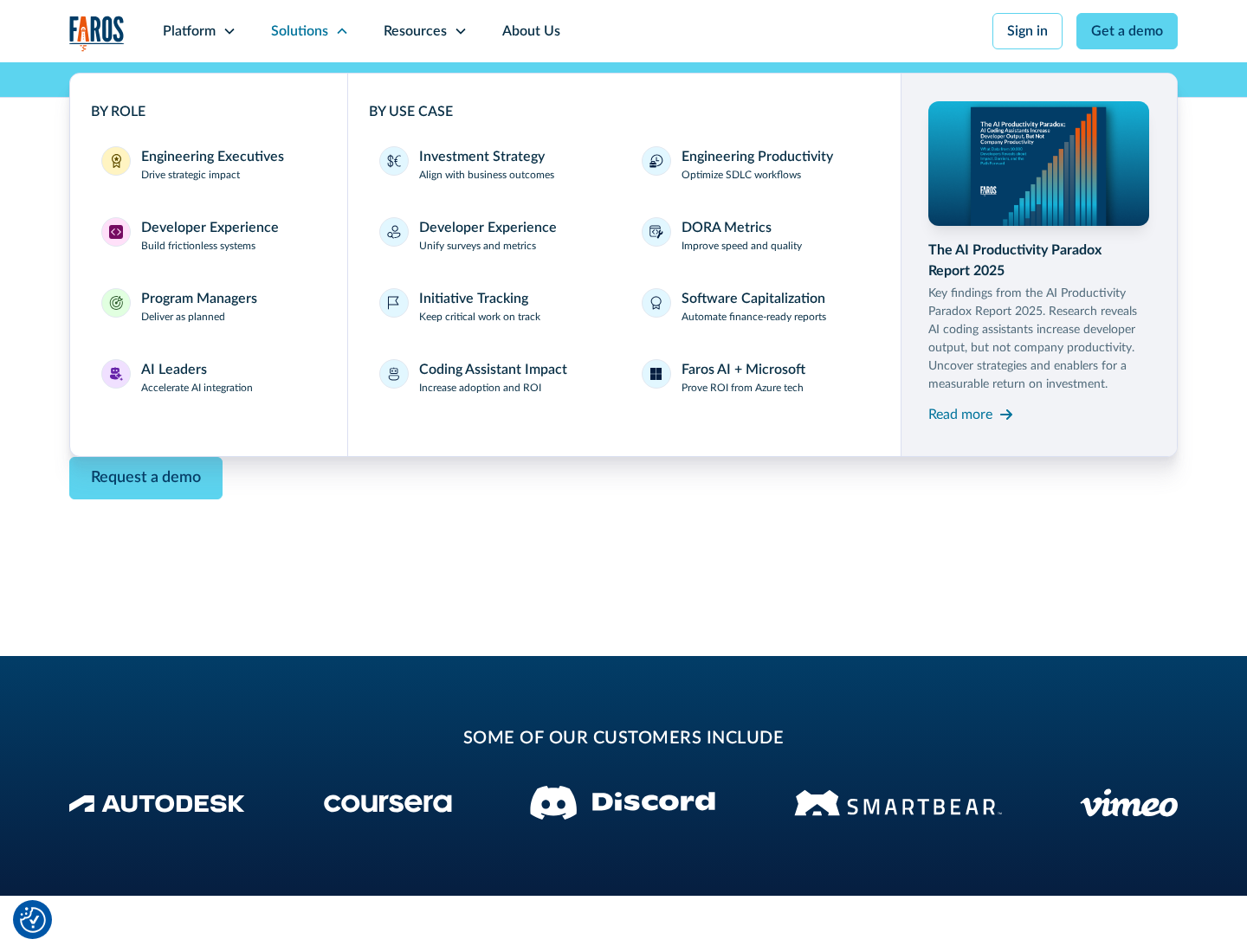
click at [960, 414] on div "Read more" at bounding box center [959, 415] width 64 height 21
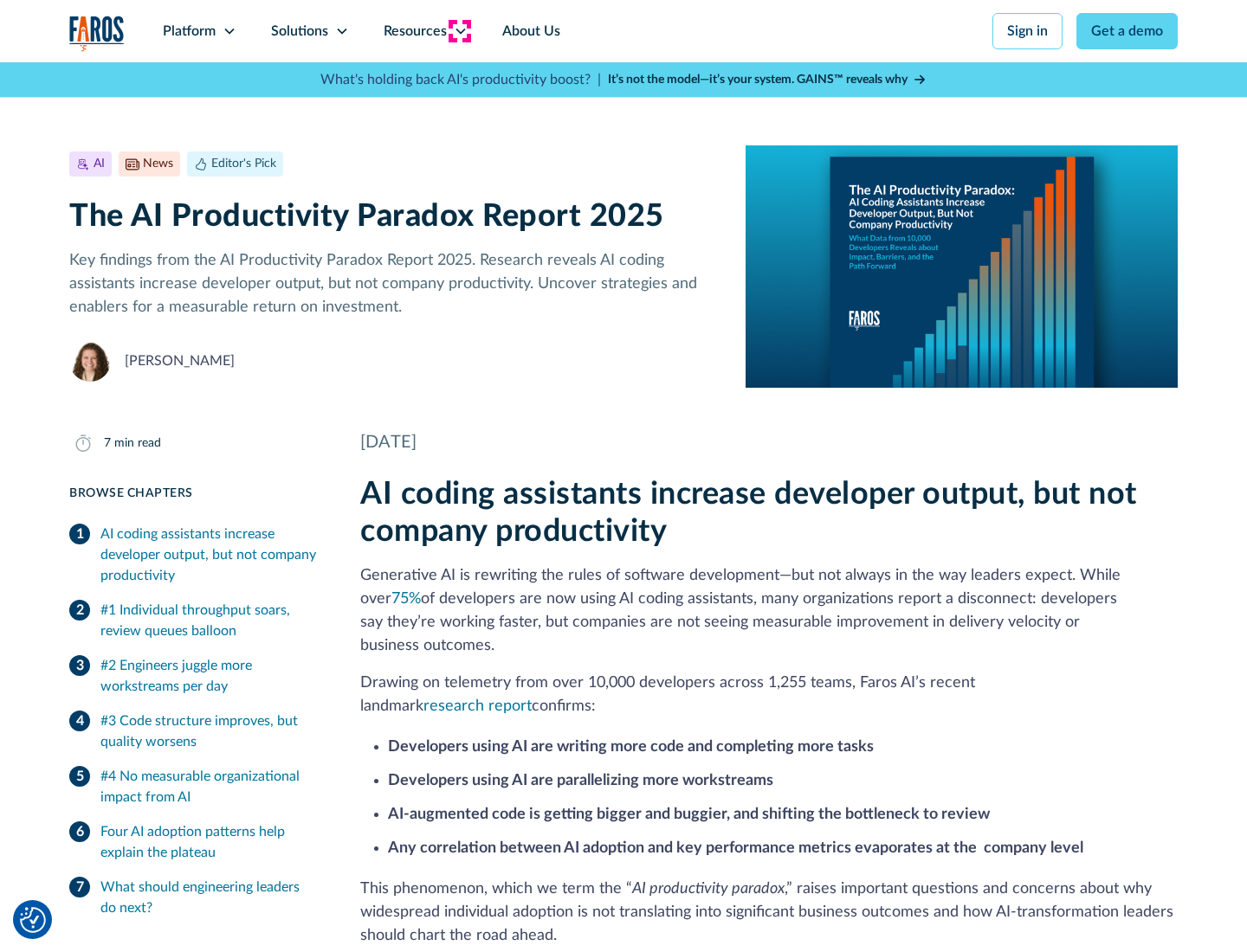
click at [459, 31] on icon at bounding box center [460, 31] width 14 height 14
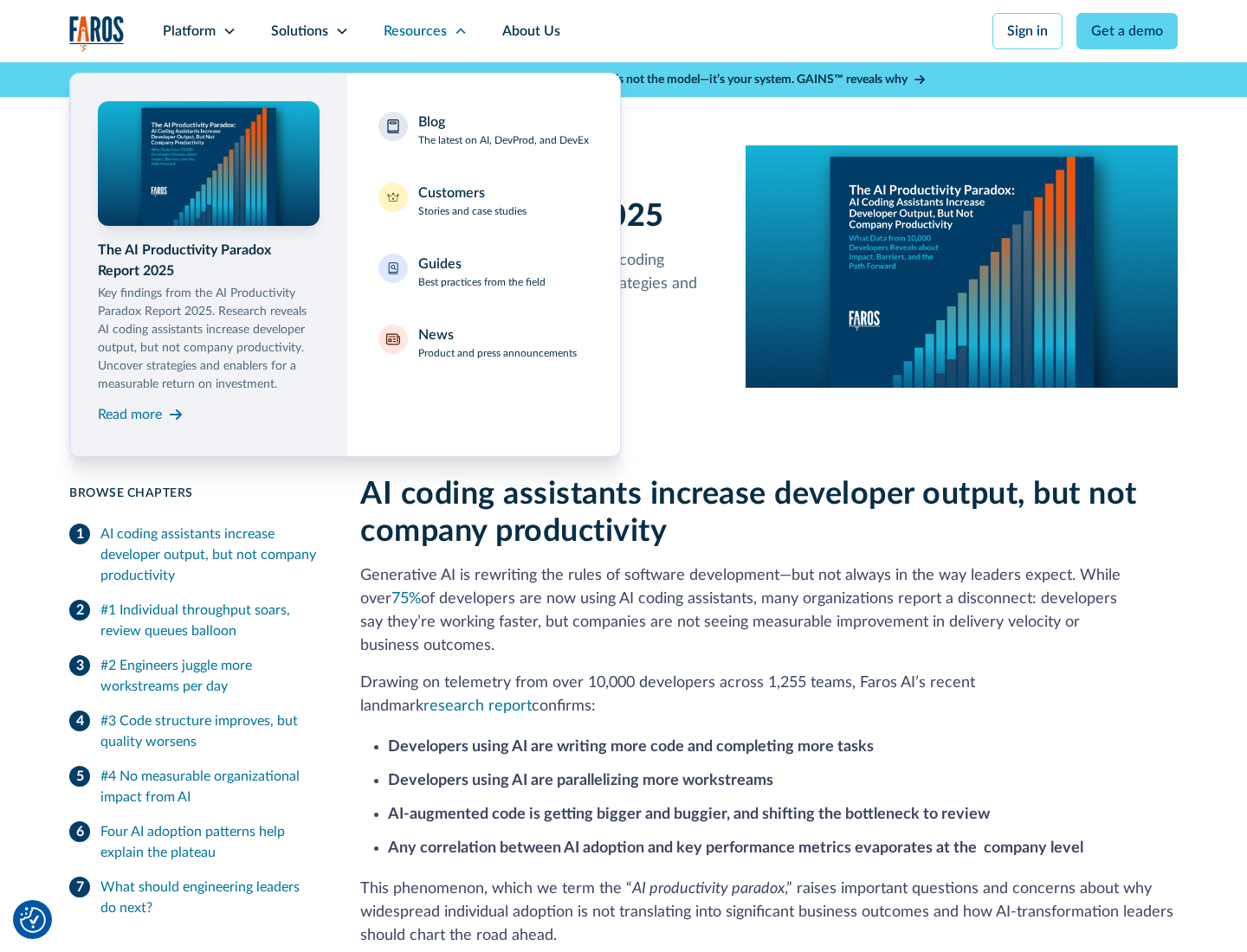
click at [503, 130] on div "Blog The latest on AI, DevProd, and DevEx" at bounding box center [503, 130] width 171 height 37
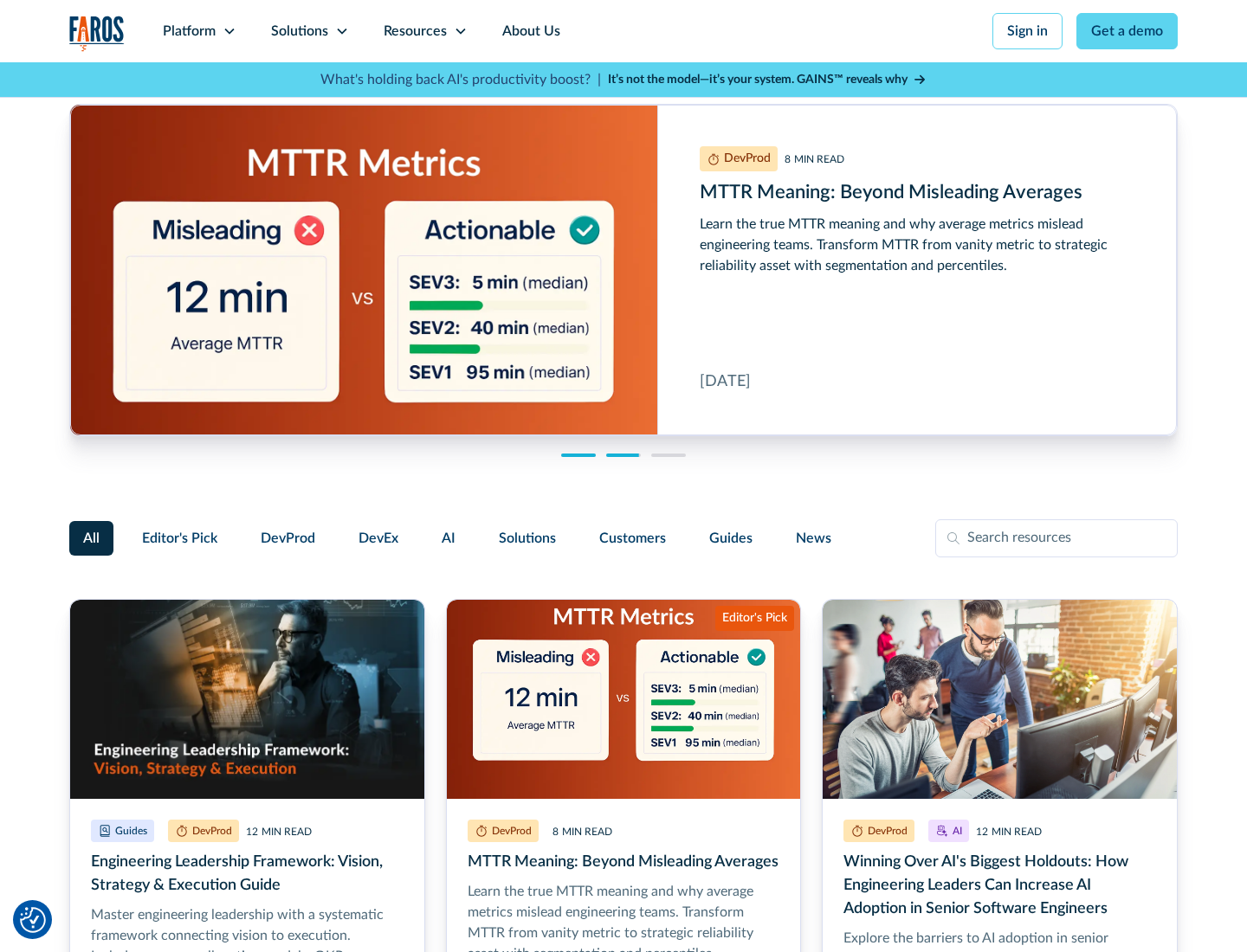
click at [1128, 31] on link "Get a demo" at bounding box center [1127, 31] width 101 height 37
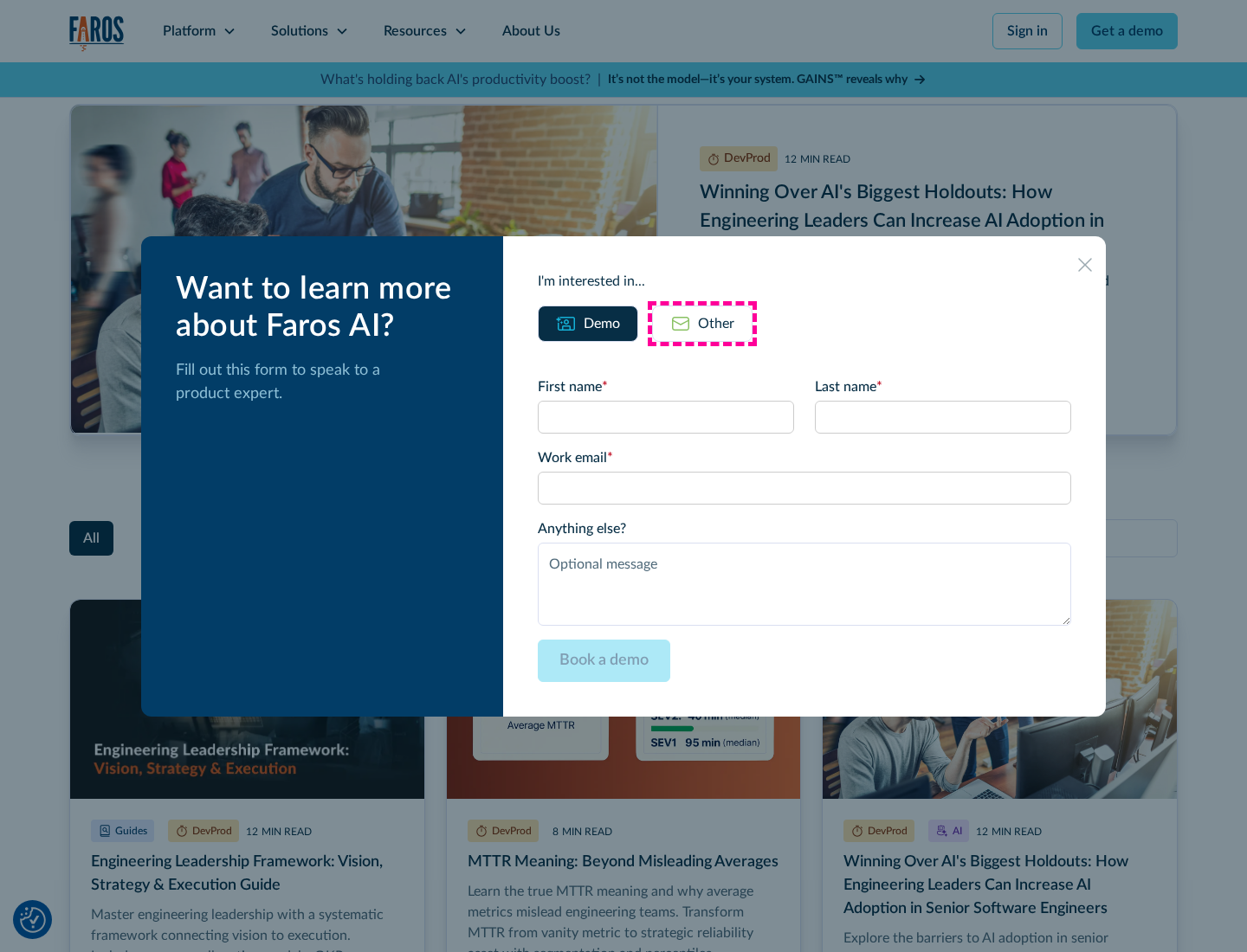
click at [702, 323] on div "Other" at bounding box center [716, 323] width 37 height 21
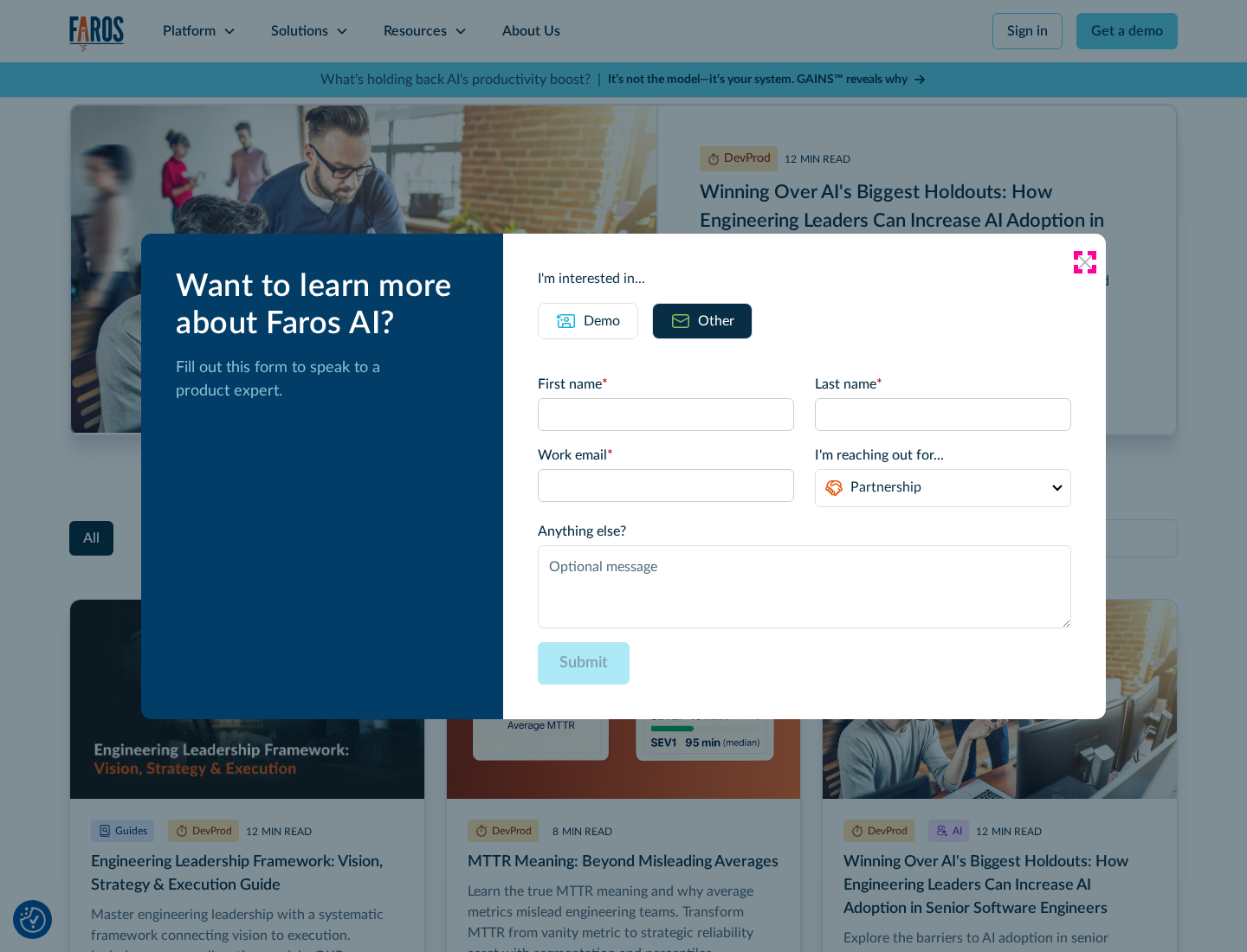
click at [1085, 262] on icon at bounding box center [1085, 262] width 14 height 14
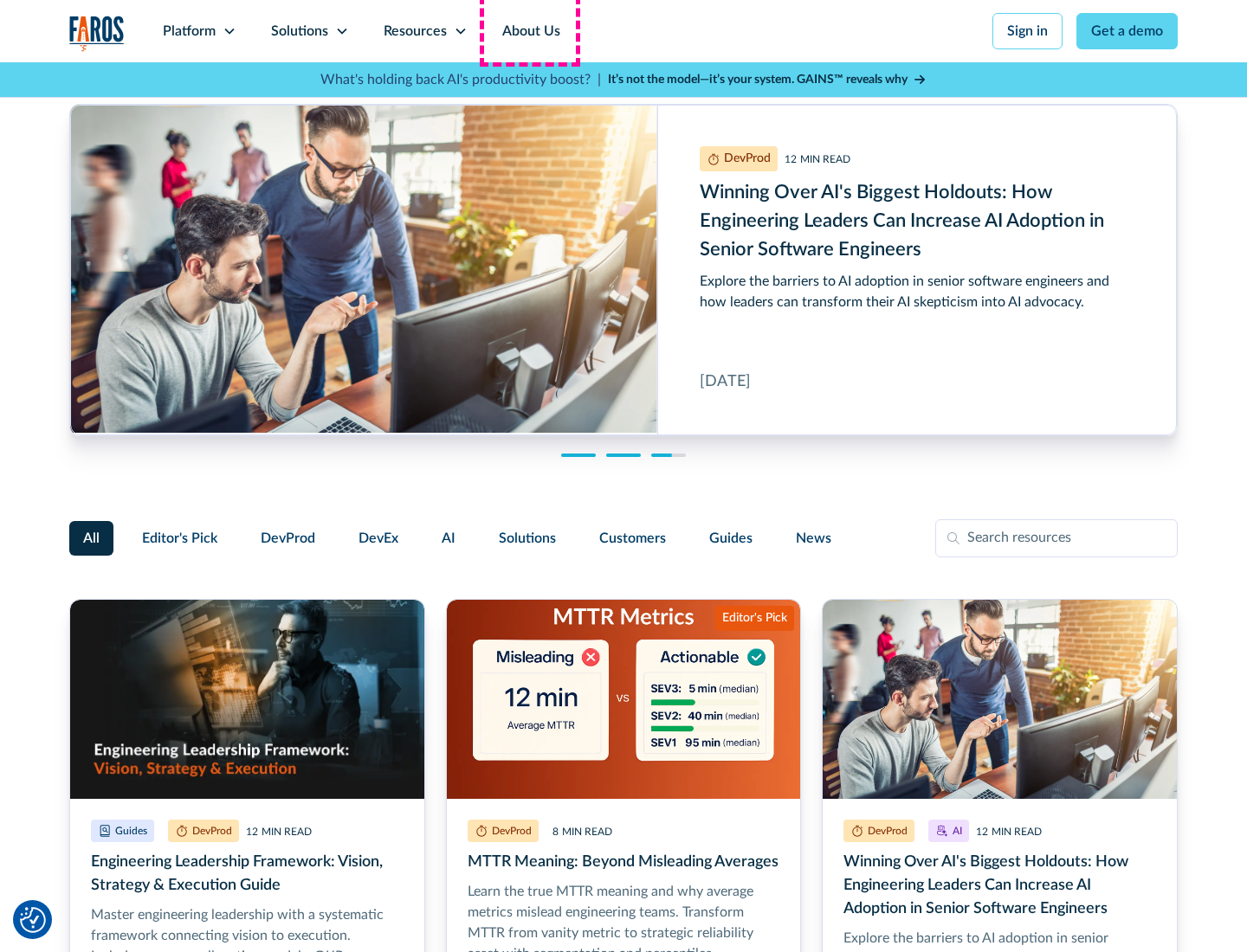
click at [529, 31] on link "About Us" at bounding box center [531, 31] width 92 height 62
